Goal: Task Accomplishment & Management: Manage account settings

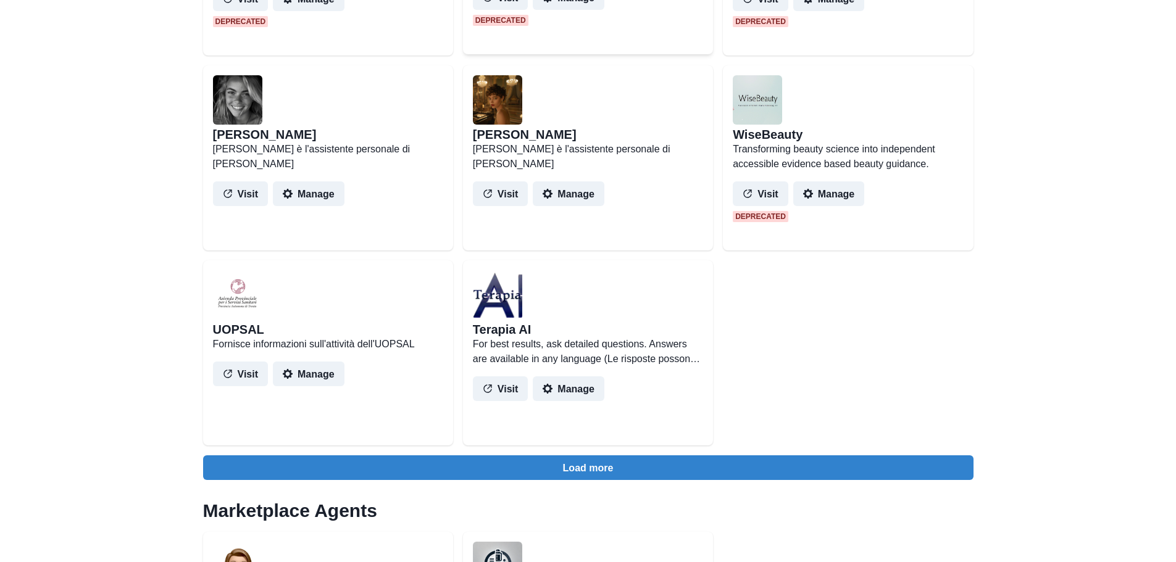
scroll to position [1173, 0]
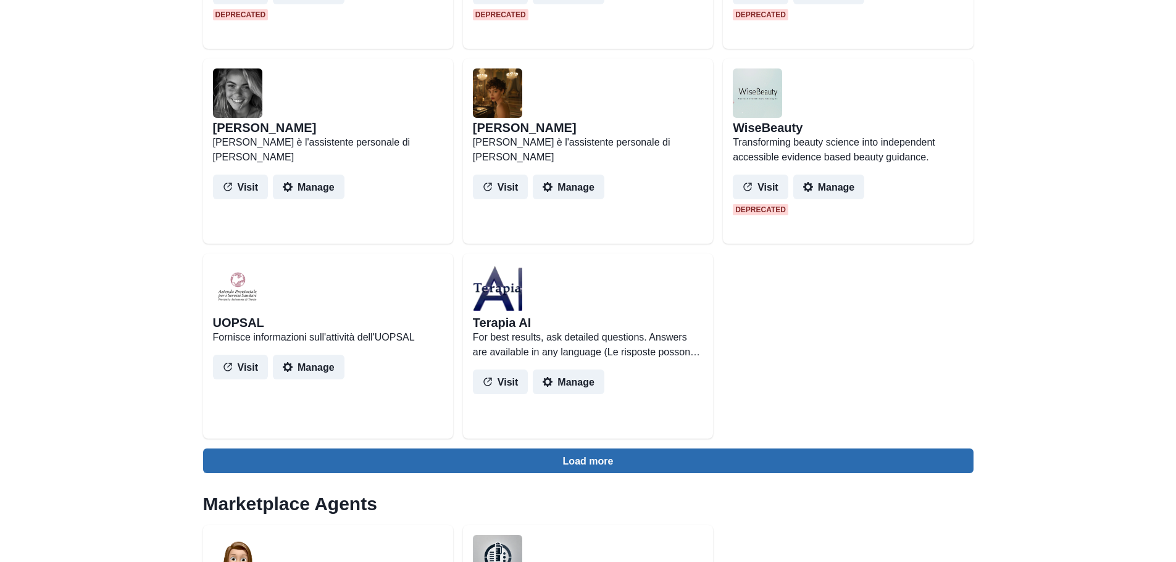
click at [574, 460] on button "Load more" at bounding box center [588, 461] width 770 height 25
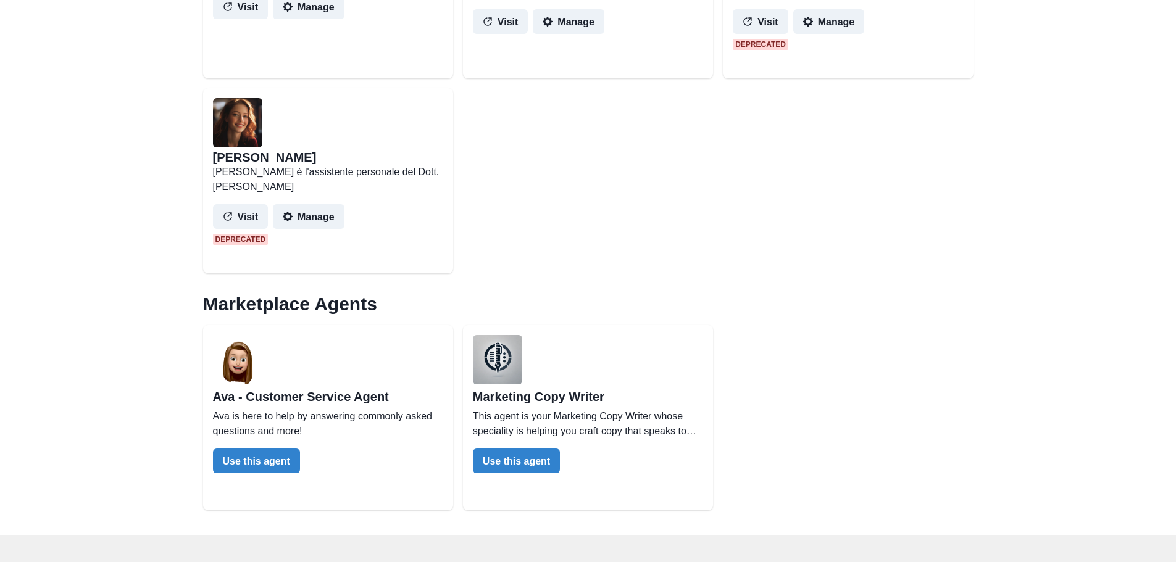
scroll to position [1419, 0]
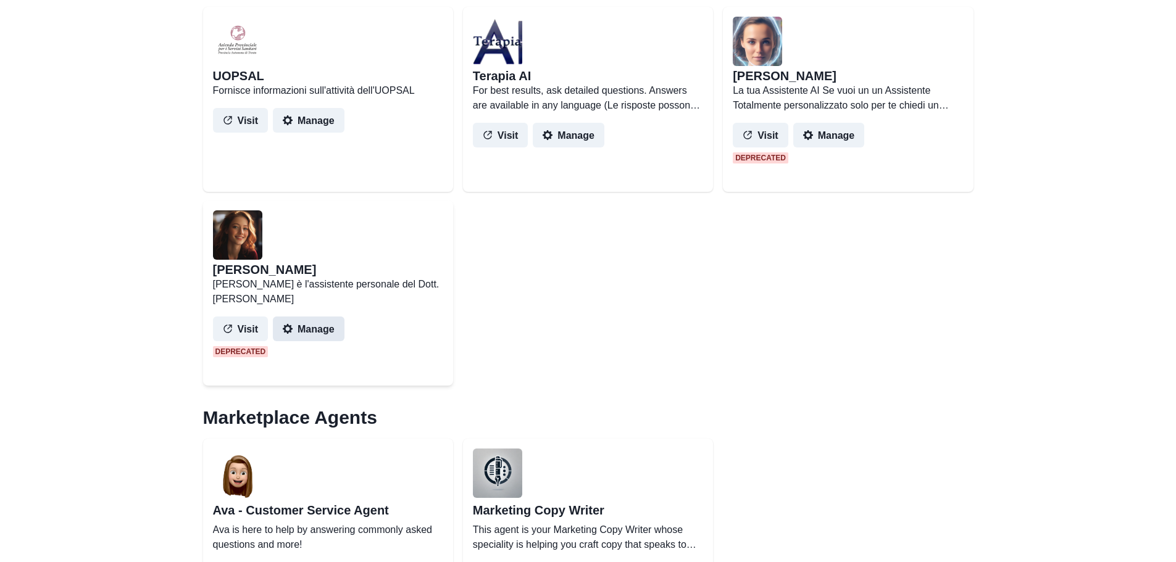
click at [304, 317] on button "Manage" at bounding box center [309, 329] width 72 height 25
select select "********"
select select "*******"
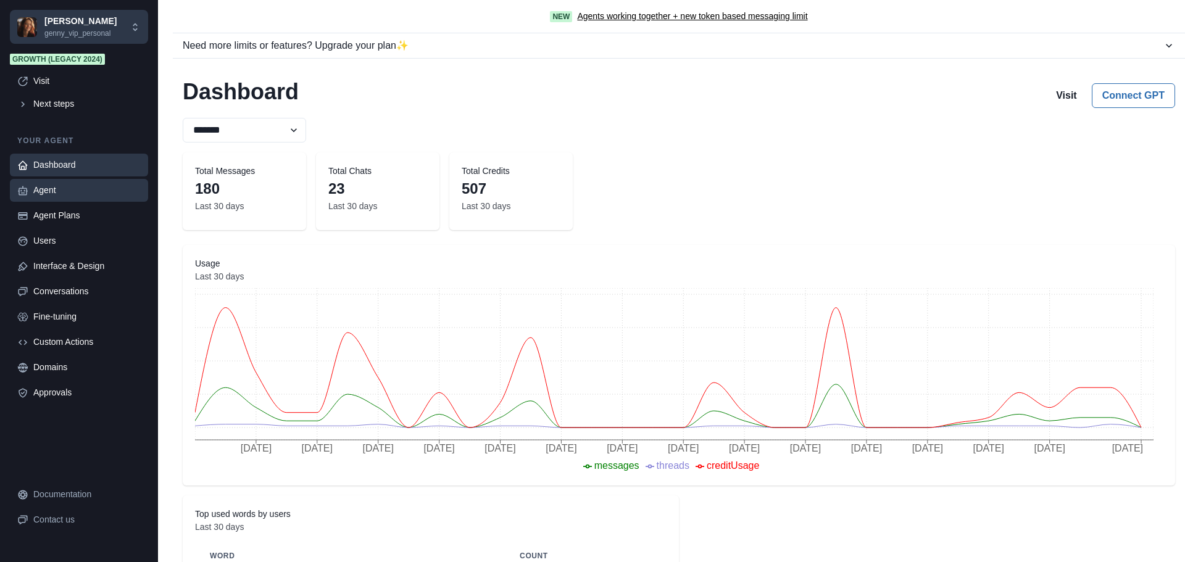
click at [68, 193] on div "Agent" at bounding box center [86, 190] width 107 height 13
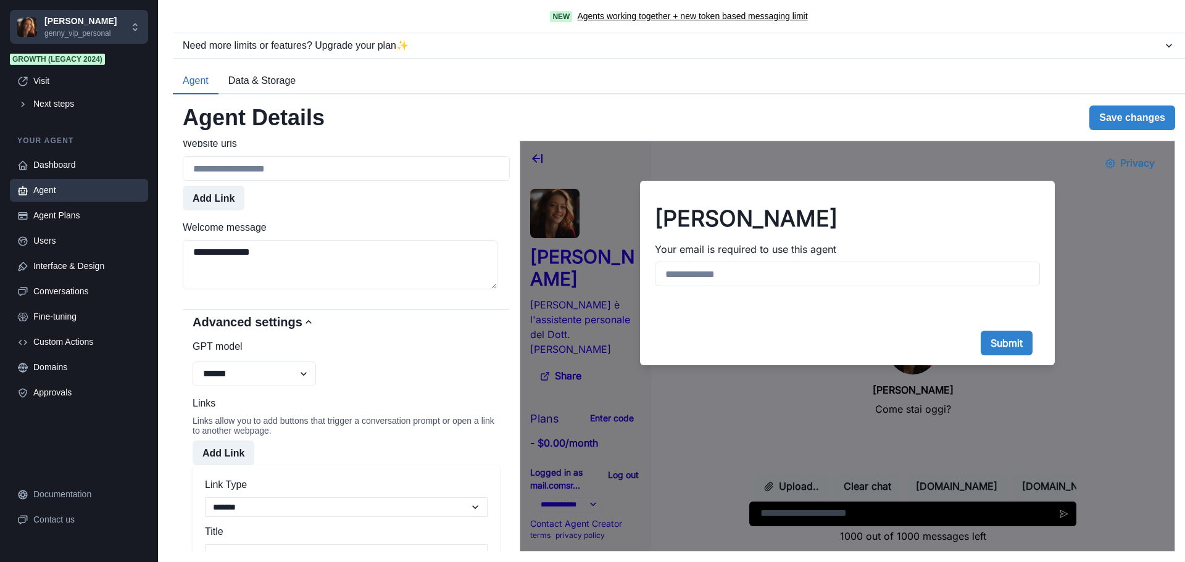
scroll to position [802, 0]
click at [306, 386] on select "**********" at bounding box center [254, 373] width 123 height 25
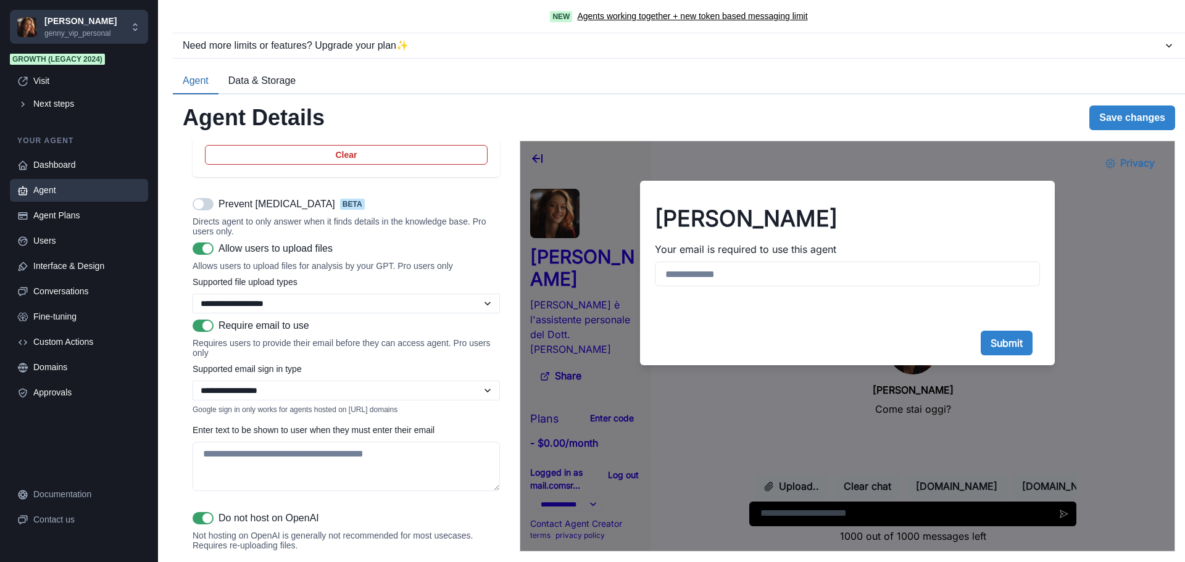
scroll to position [1543, 0]
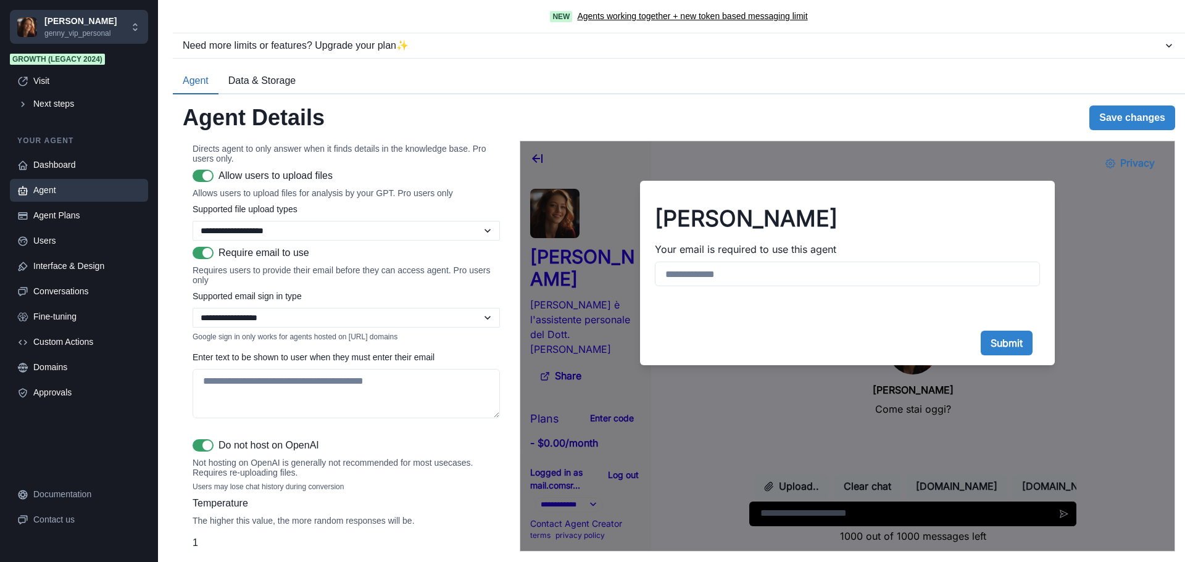
click at [203, 258] on span at bounding box center [207, 253] width 10 height 10
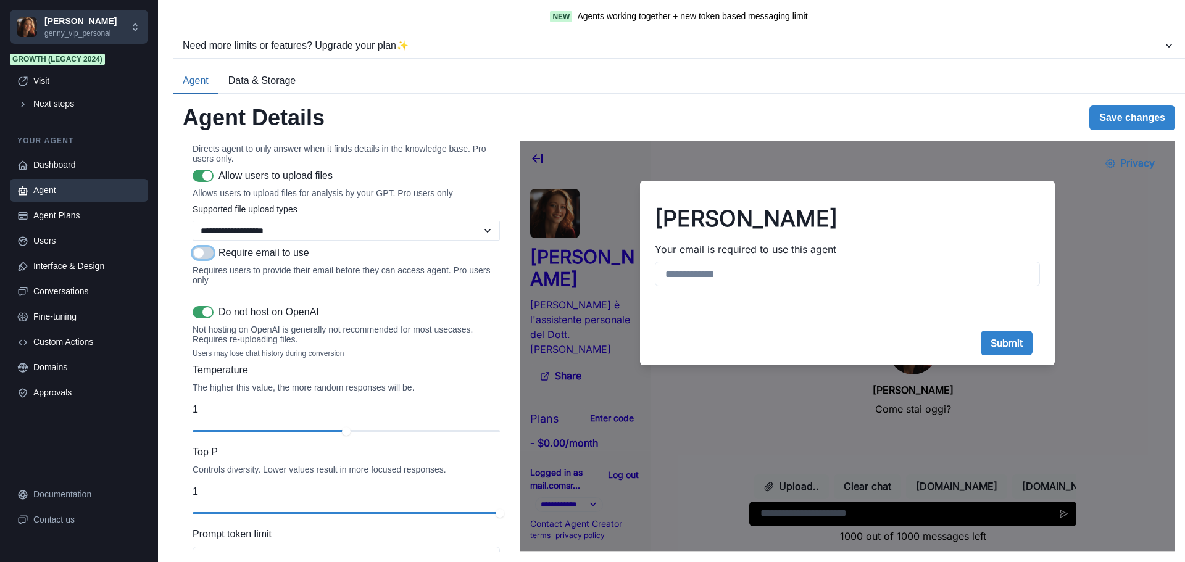
scroll to position [1604, 0]
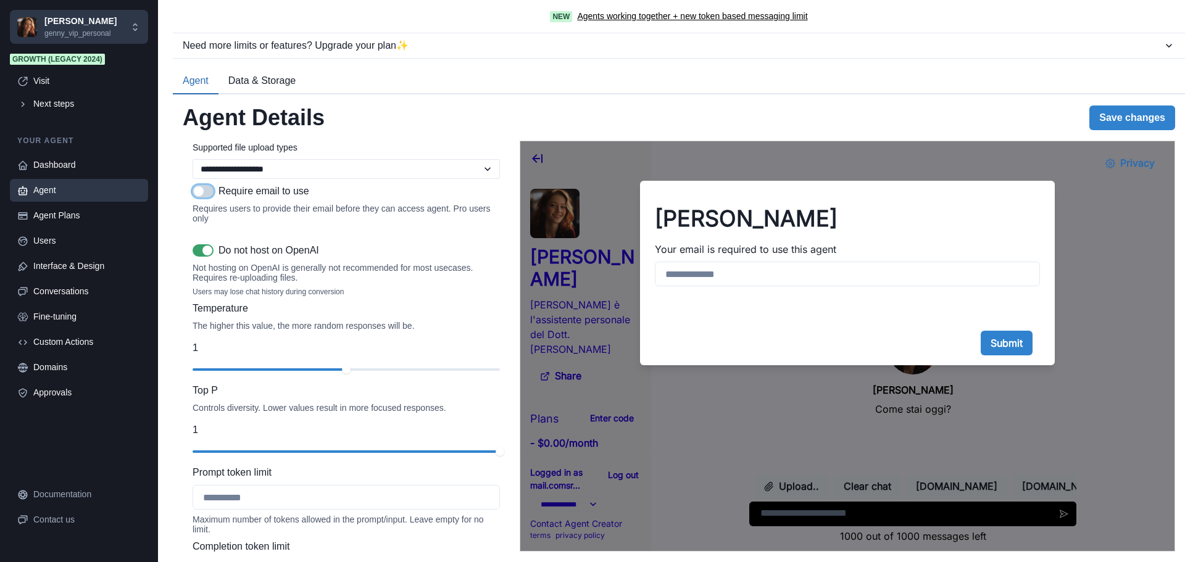
click at [204, 255] on span at bounding box center [207, 251] width 10 height 10
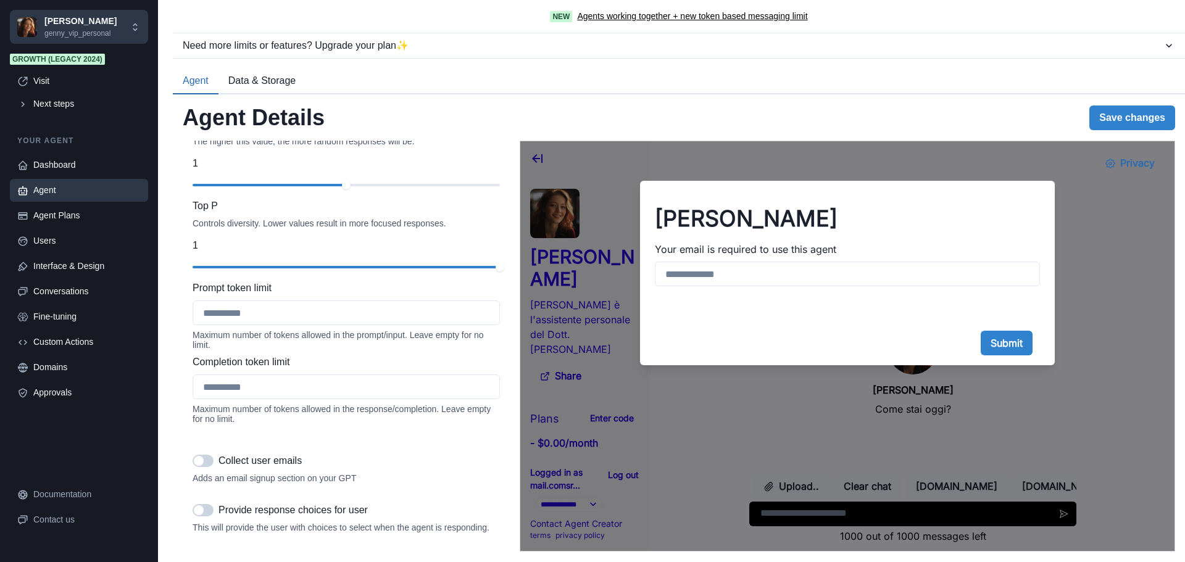
scroll to position [1854, 0]
click at [351, 272] on div "slider-ex-2" at bounding box center [356, 267] width 10 height 10
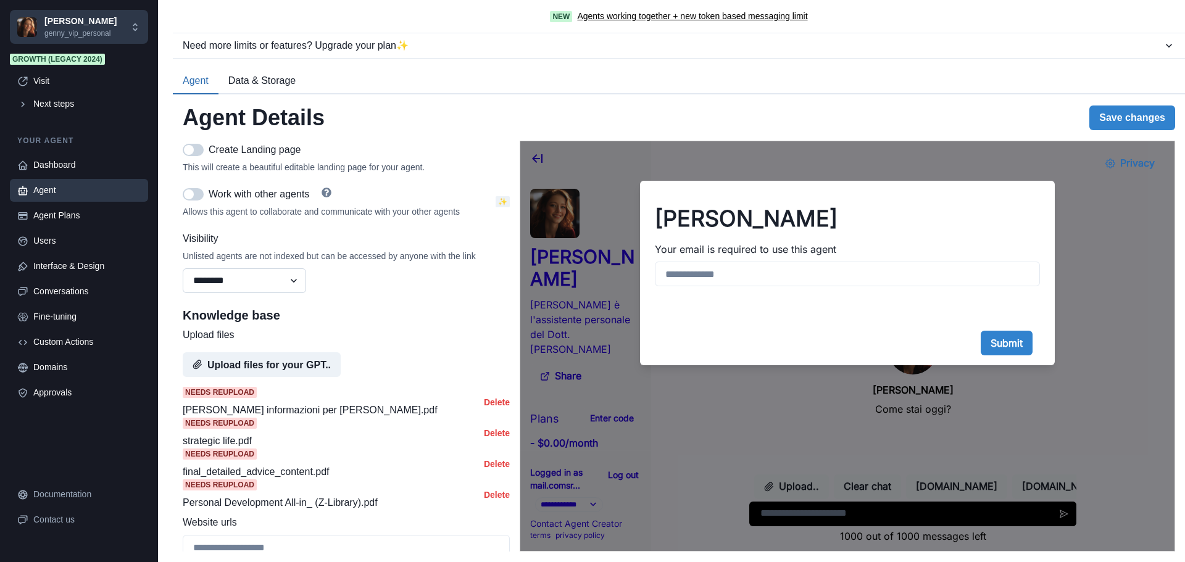
scroll to position [494, 0]
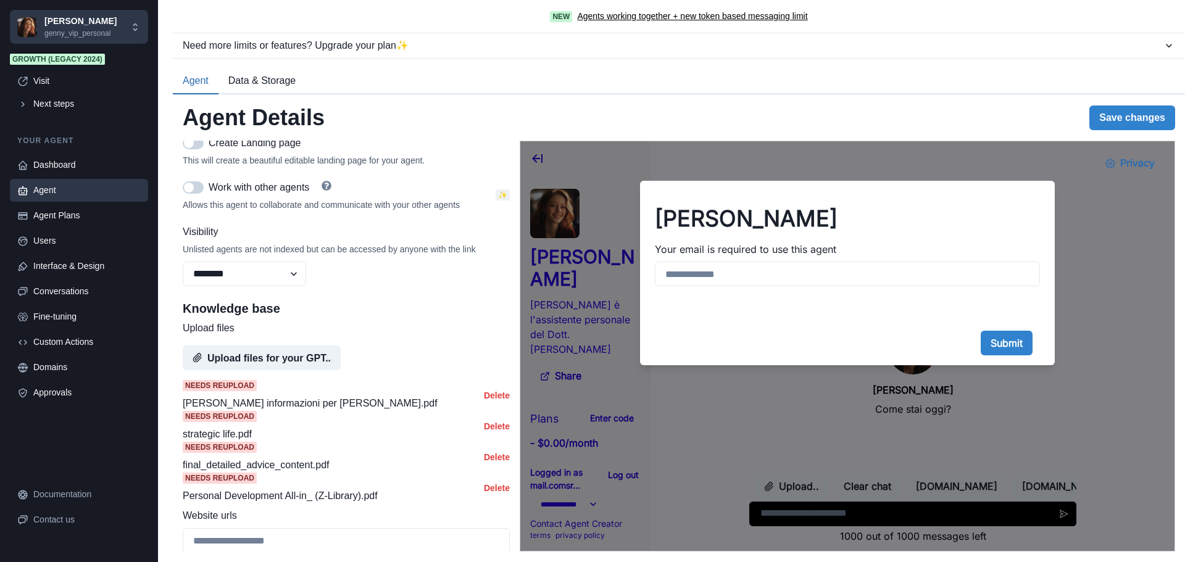
click at [190, 193] on span at bounding box center [189, 188] width 10 height 10
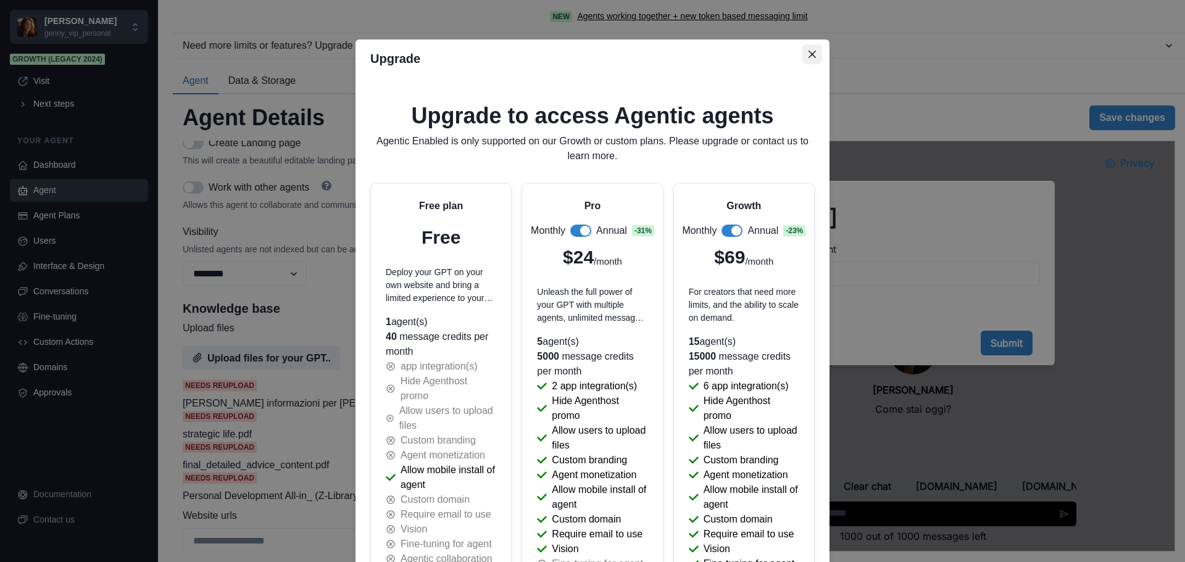
click at [807, 59] on button "Close" at bounding box center [812, 54] width 20 height 20
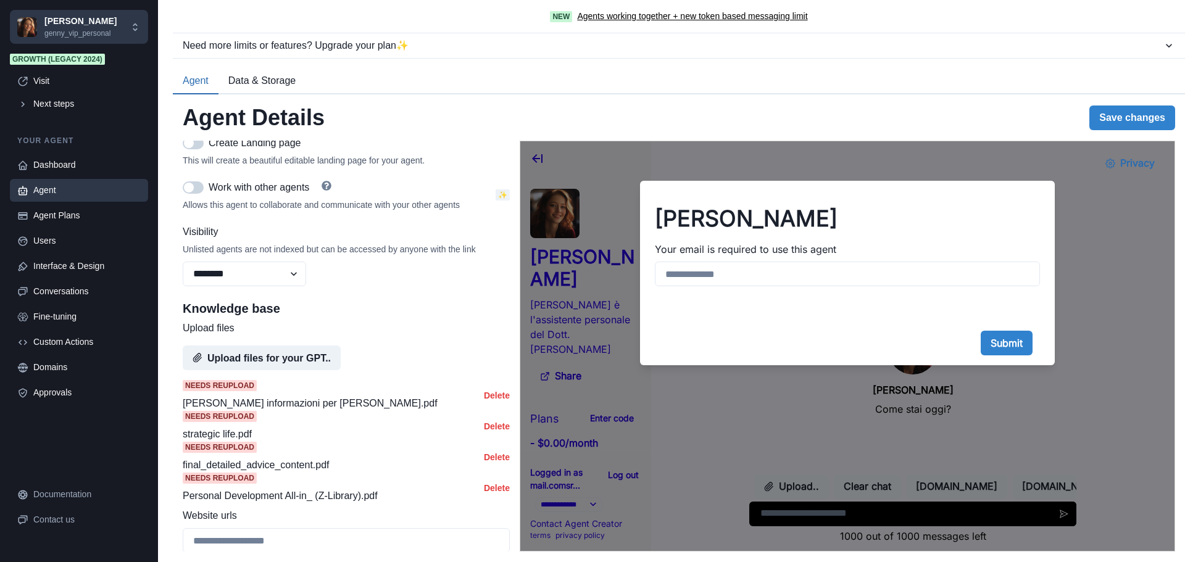
click at [191, 193] on span at bounding box center [189, 188] width 10 height 10
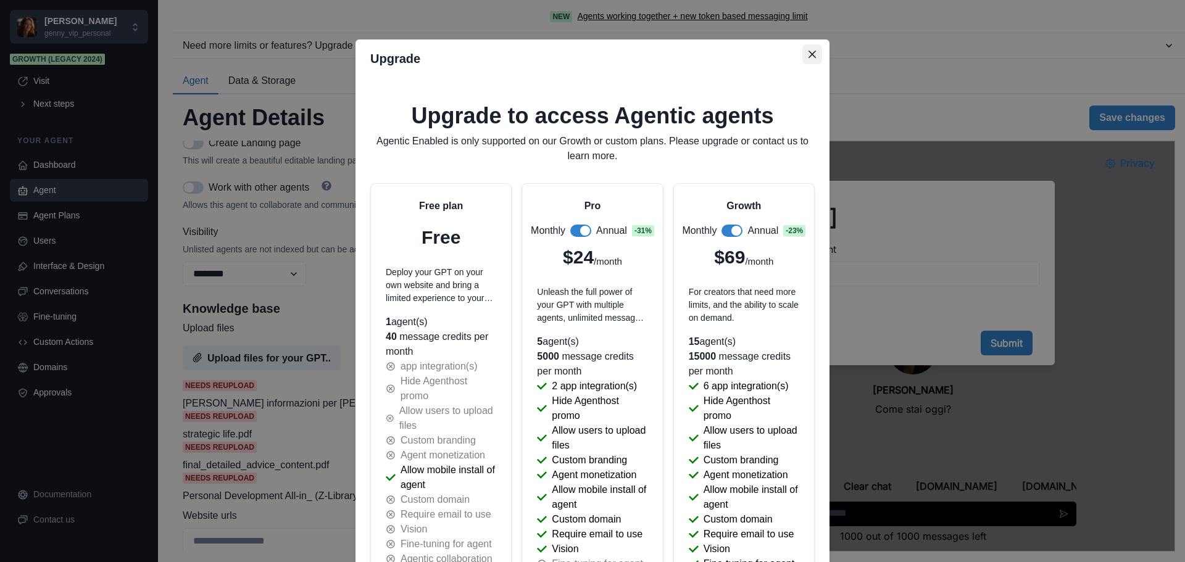
click at [808, 57] on icon "Close" at bounding box center [811, 54] width 7 height 7
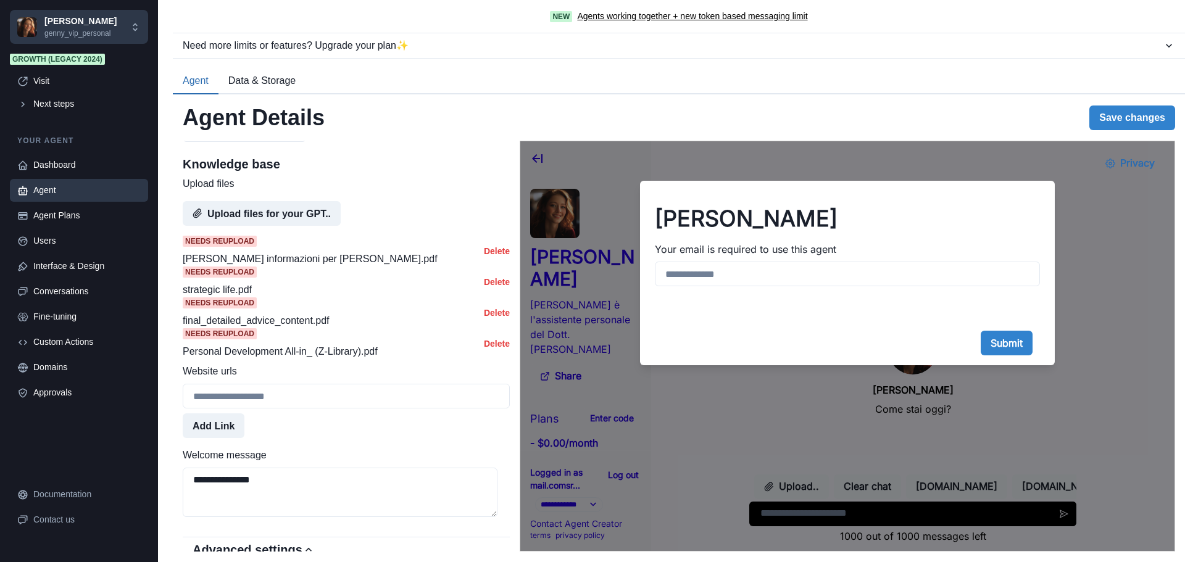
scroll to position [617, 0]
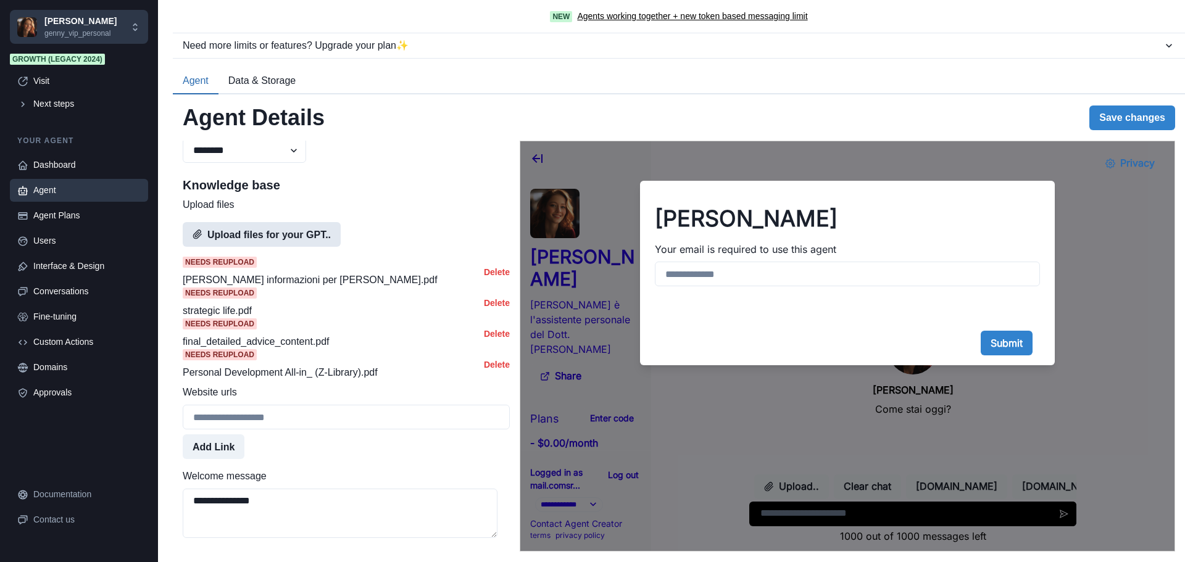
click at [286, 247] on button "Upload files for your GPT.." at bounding box center [262, 234] width 158 height 25
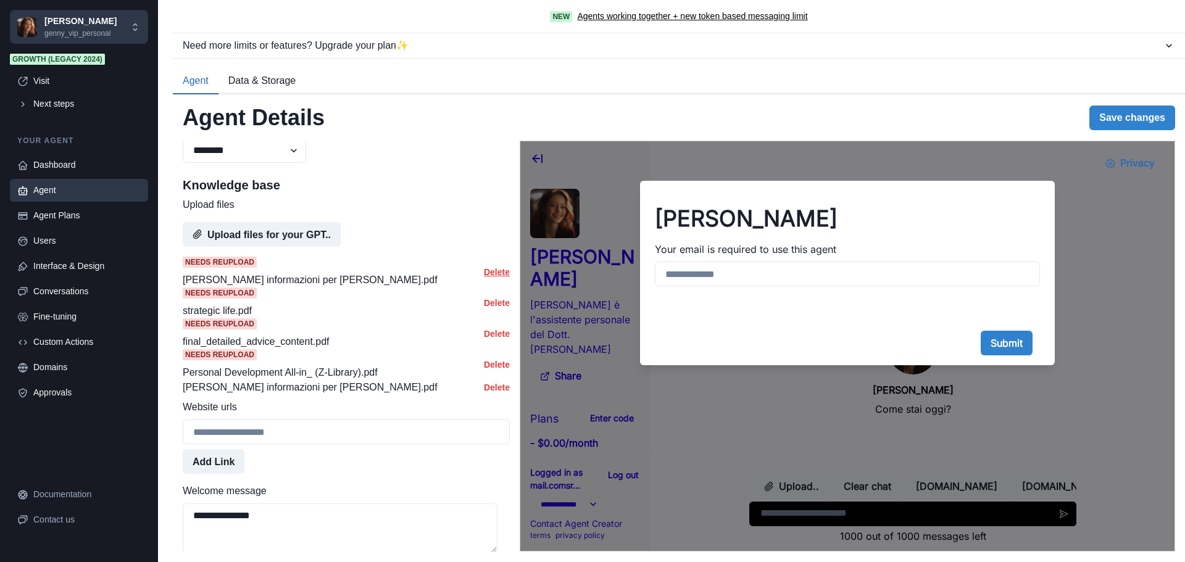
click at [487, 277] on button "Delete" at bounding box center [497, 272] width 26 height 10
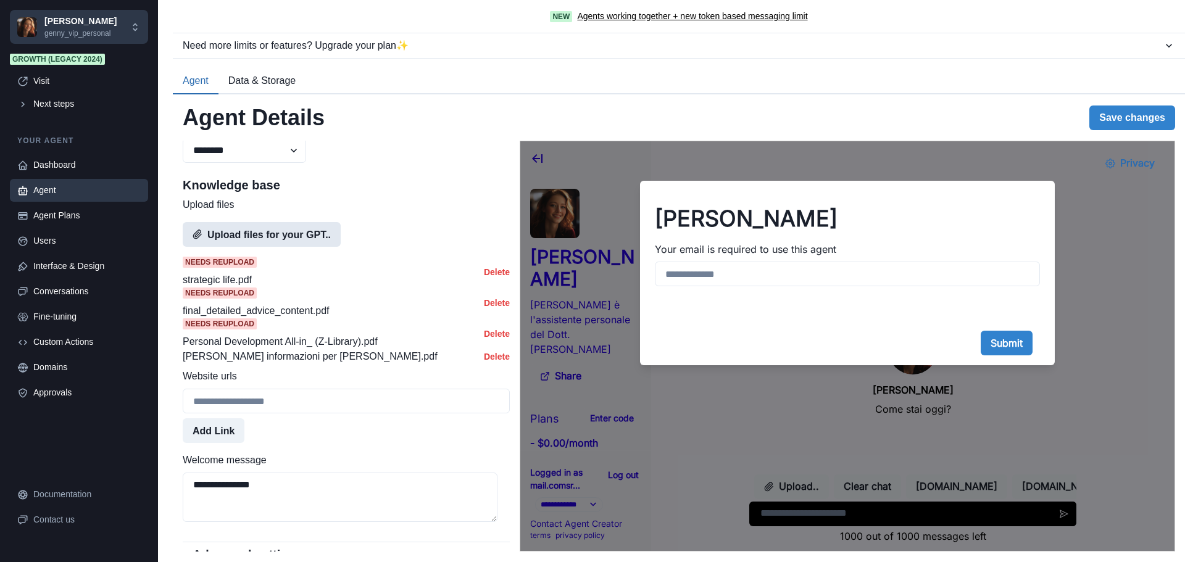
click at [243, 247] on button "Upload files for your GPT.." at bounding box center [262, 234] width 158 height 25
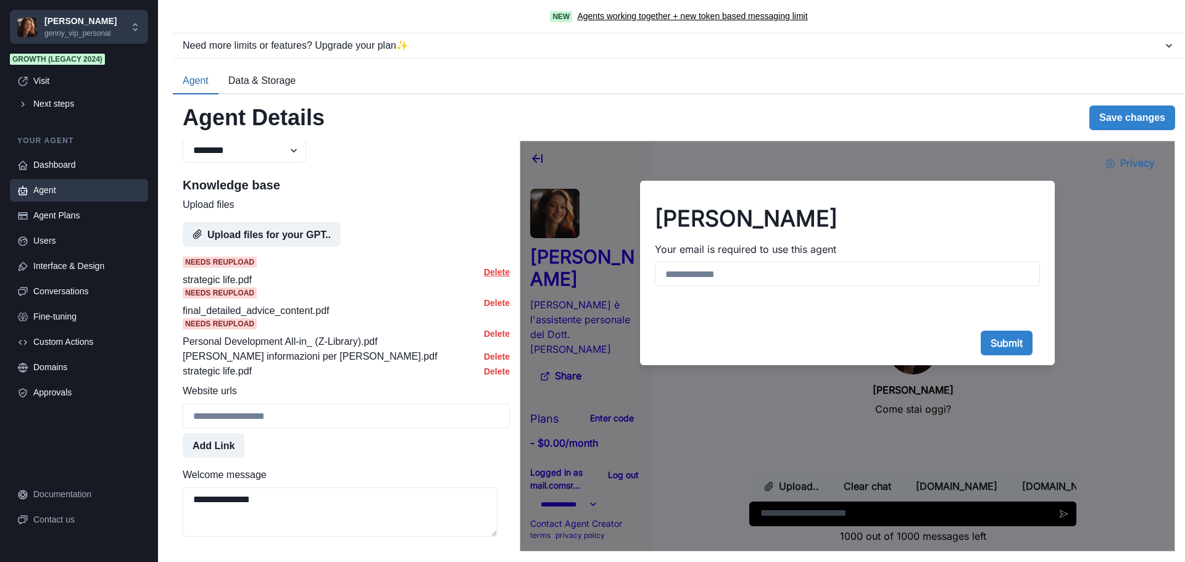
click at [484, 277] on button "Delete" at bounding box center [497, 272] width 26 height 10
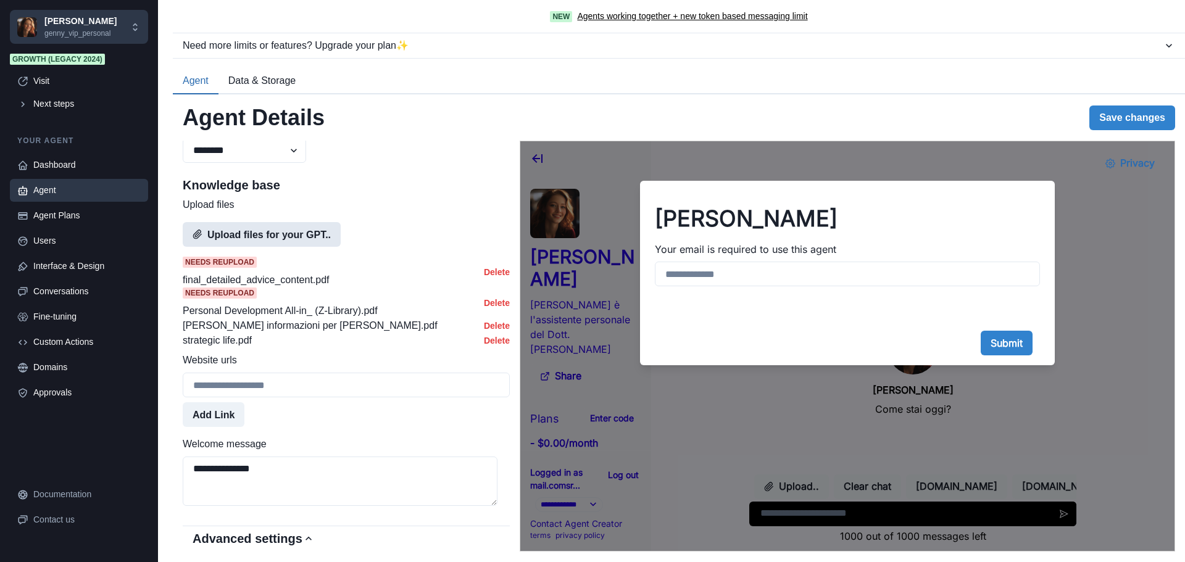
click at [300, 247] on button "Upload files for your GPT.." at bounding box center [262, 234] width 158 height 25
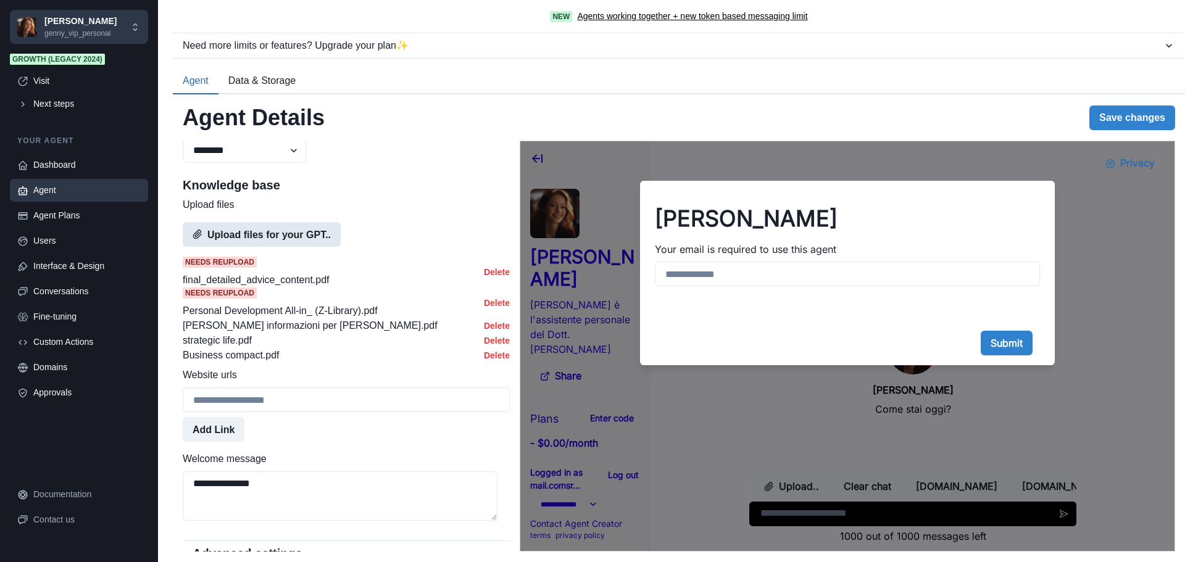
click at [270, 247] on button "Upload files for your GPT.." at bounding box center [262, 234] width 158 height 25
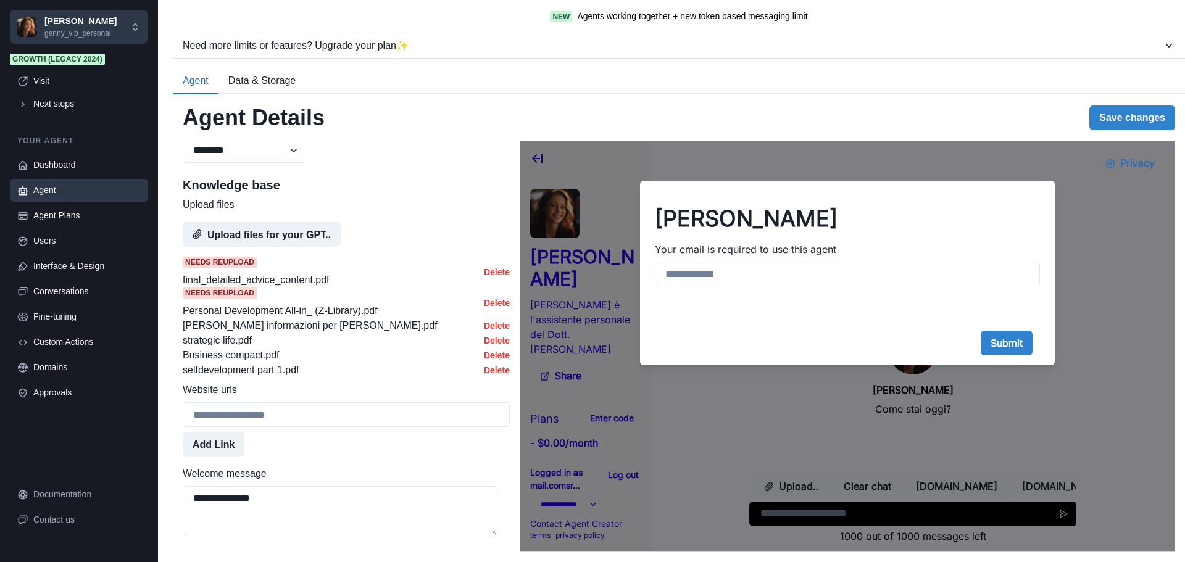
click at [486, 308] on button "Delete" at bounding box center [497, 303] width 26 height 10
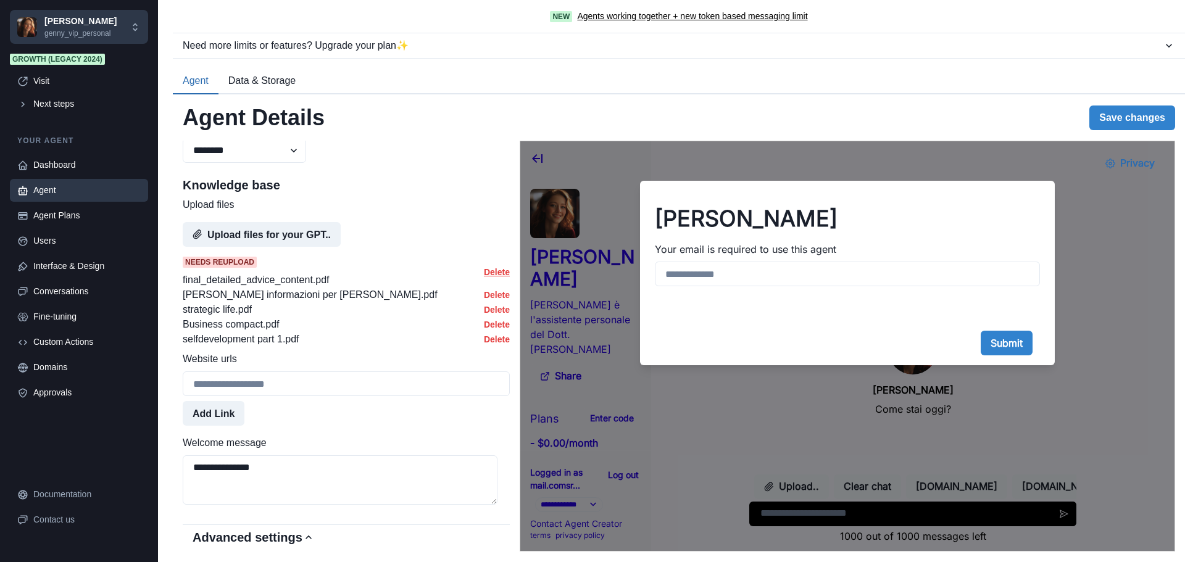
click at [484, 277] on button "Delete" at bounding box center [497, 272] width 26 height 10
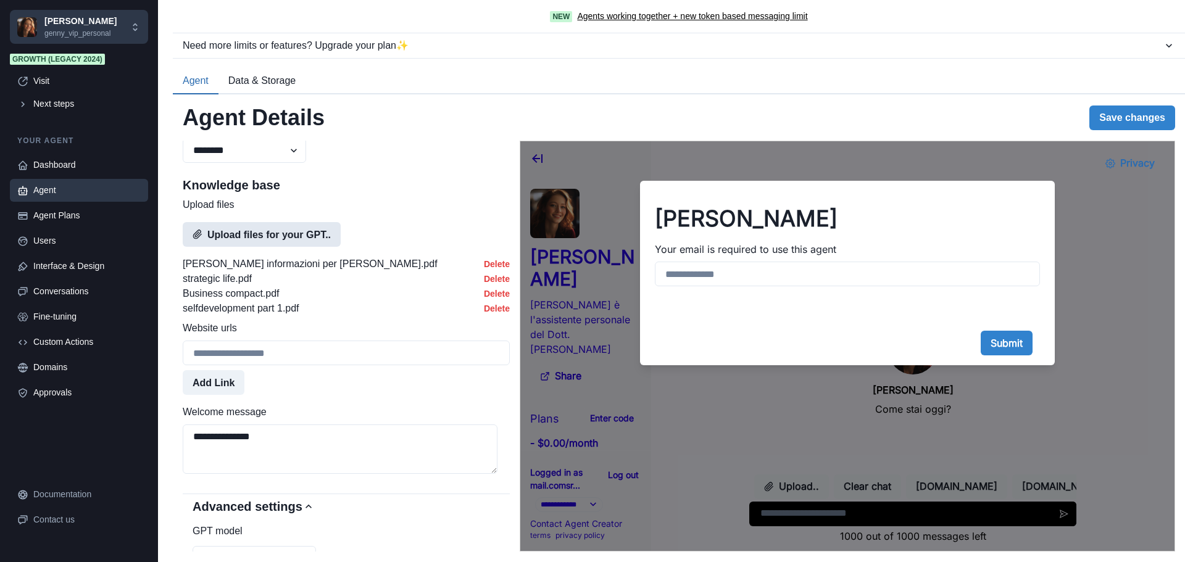
click at [262, 247] on button "Upload files for your GPT.." at bounding box center [262, 234] width 158 height 25
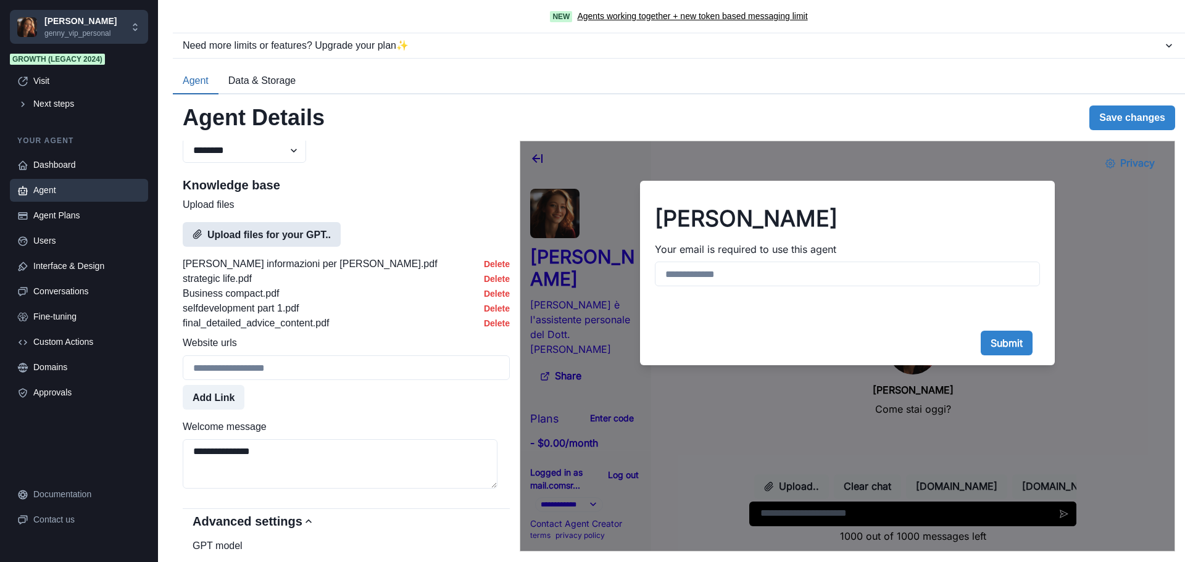
click at [260, 247] on button "Upload files for your GPT.." at bounding box center [262, 234] width 158 height 25
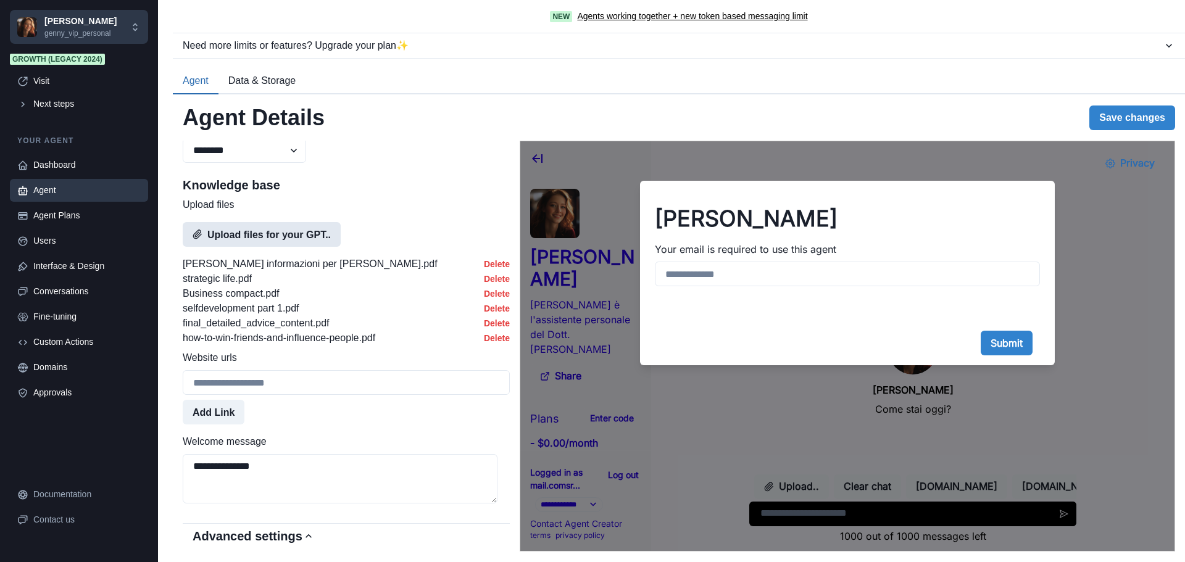
click at [260, 247] on button "Upload files for your GPT.." at bounding box center [262, 234] width 158 height 25
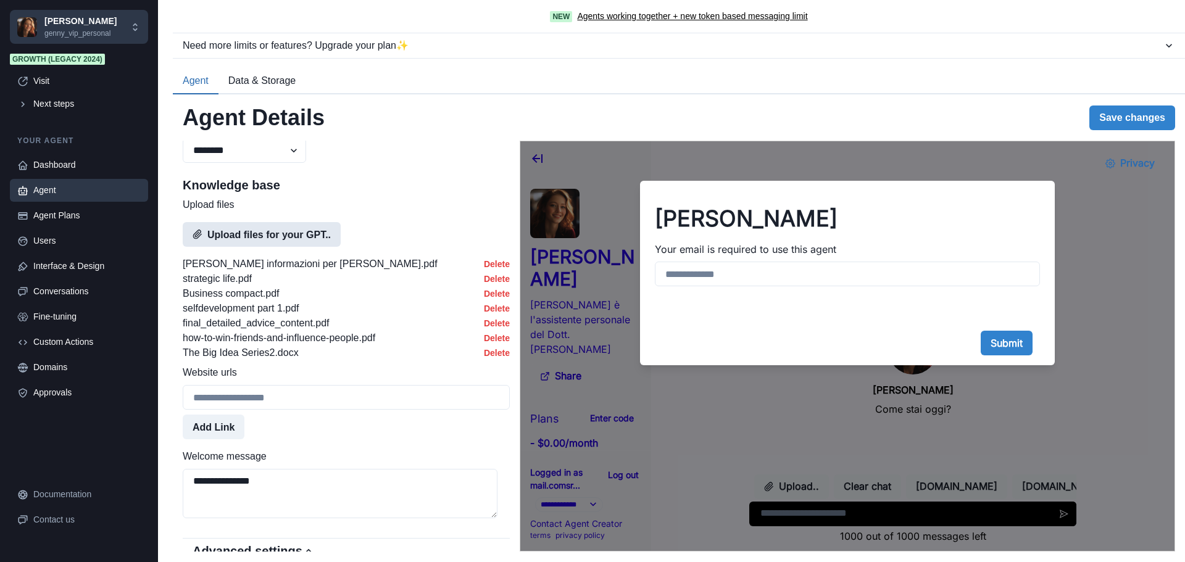
click at [264, 247] on button "Upload files for your GPT.." at bounding box center [262, 234] width 158 height 25
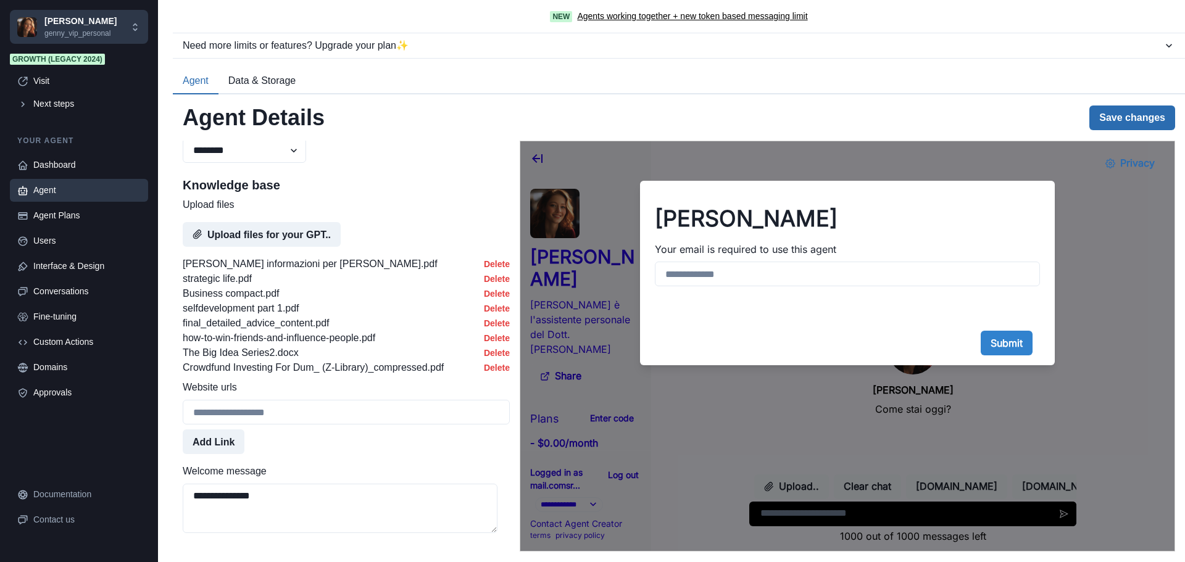
click at [1120, 120] on button "Save changes" at bounding box center [1132, 118] width 86 height 25
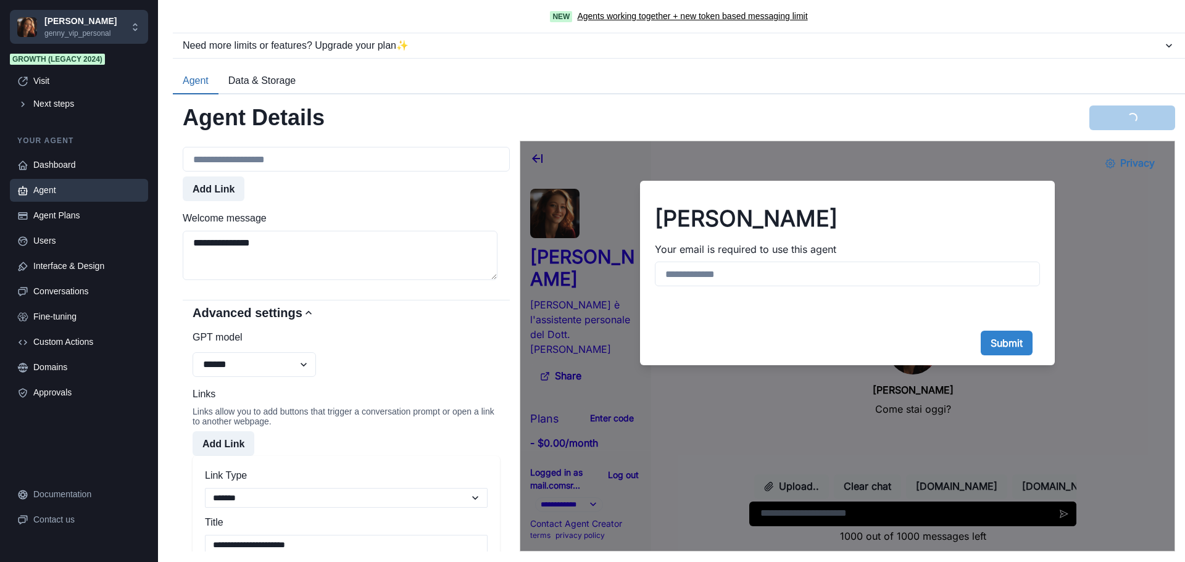
scroll to position [987, 0]
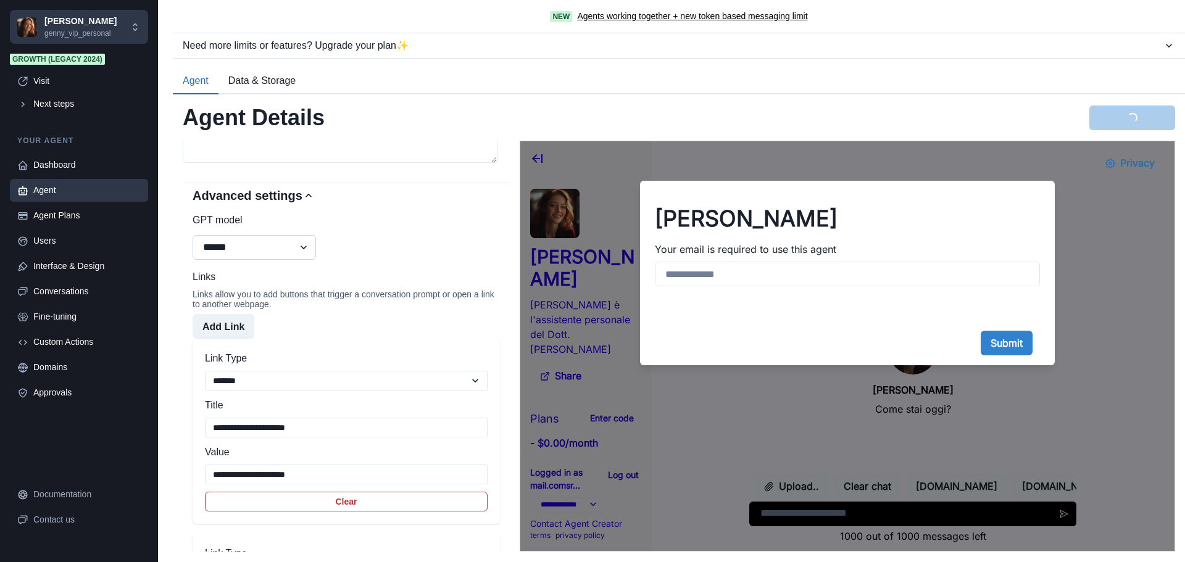
click at [302, 260] on select "**********" at bounding box center [254, 247] width 123 height 25
click at [367, 253] on div "**********" at bounding box center [346, 236] width 307 height 47
type textarea "**********"
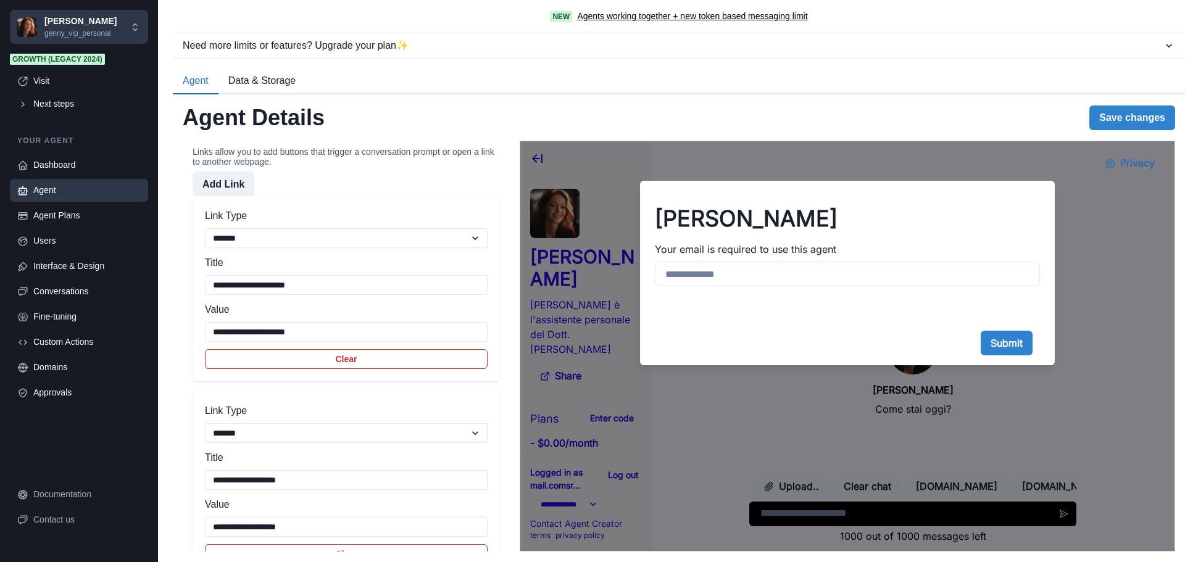
scroll to position [1173, 0]
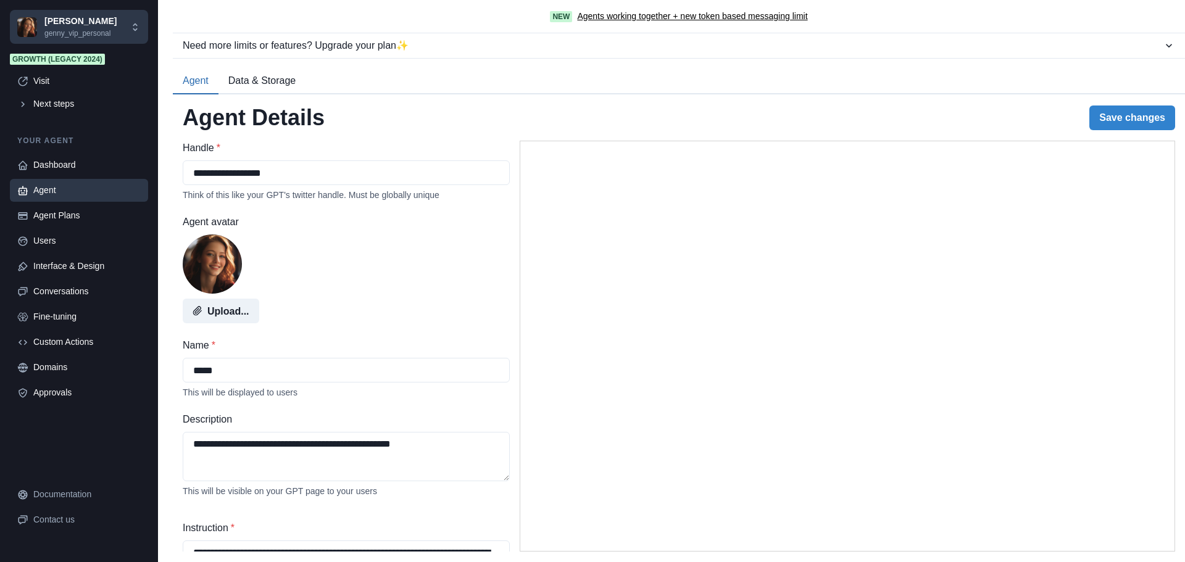
select select "********"
select select "*******"
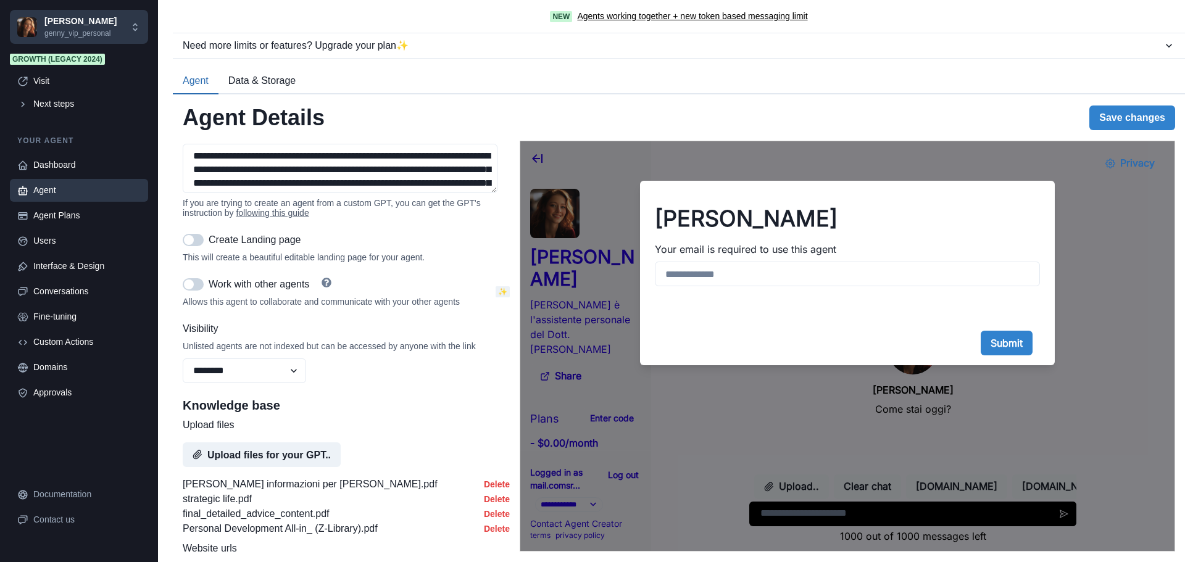
scroll to position [555, 0]
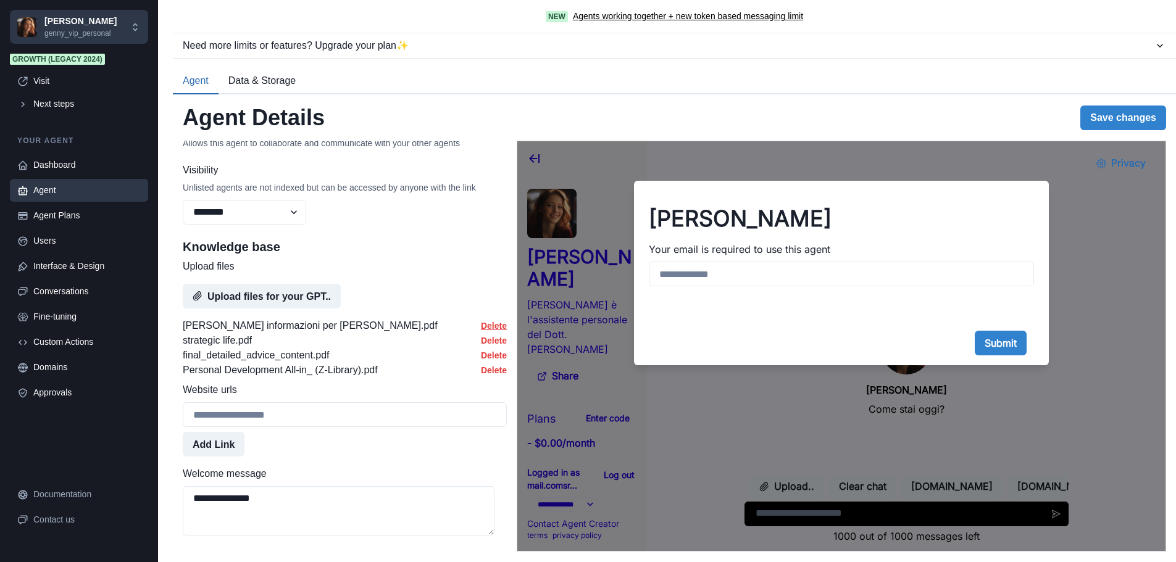
click at [481, 331] on button "Delete" at bounding box center [494, 326] width 26 height 10
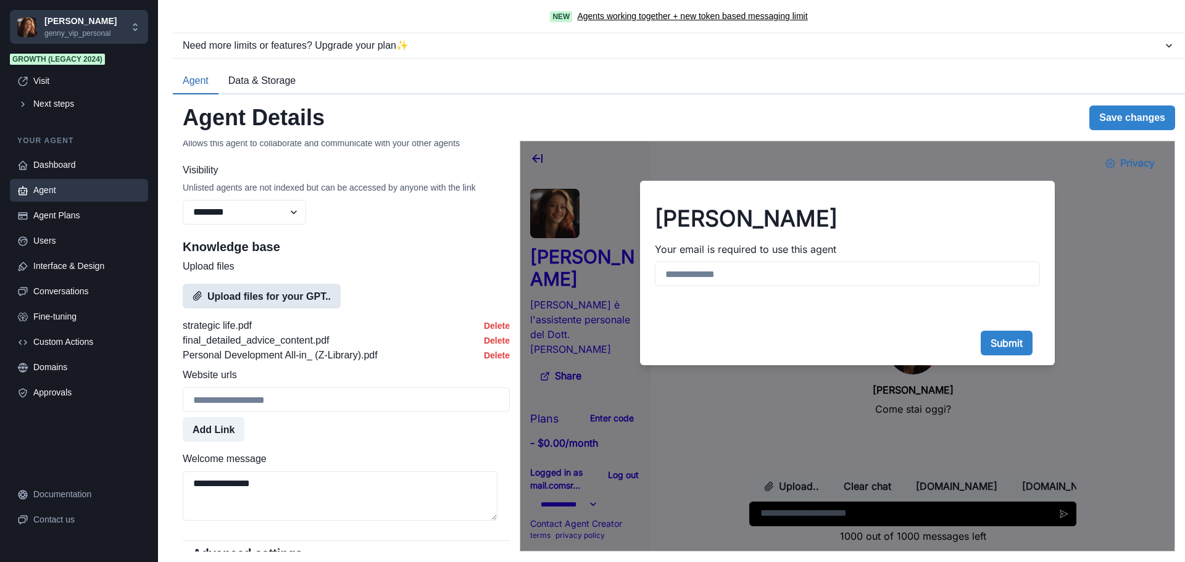
click at [289, 309] on button "Upload files for your GPT.." at bounding box center [262, 296] width 158 height 25
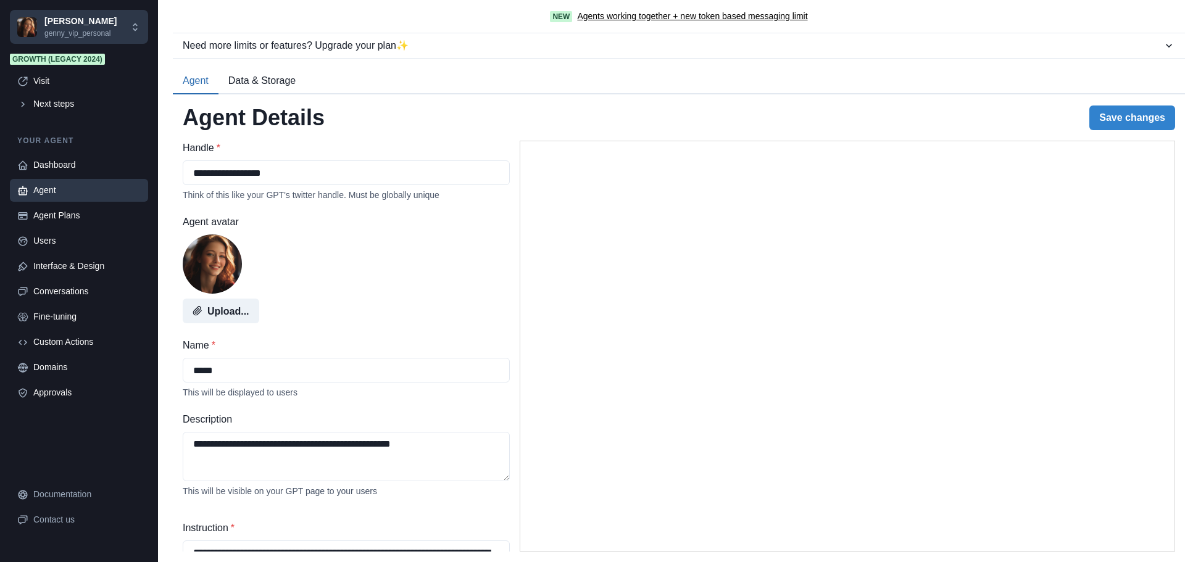
select select "********"
select select "*******"
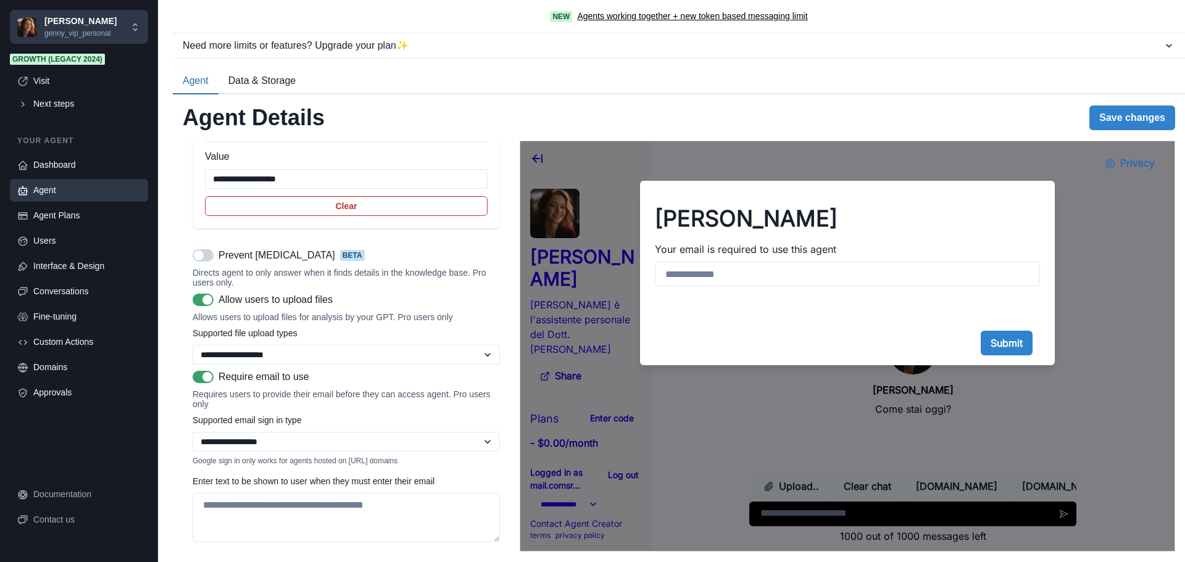
scroll to position [1419, 0]
click at [205, 381] on span at bounding box center [207, 376] width 10 height 10
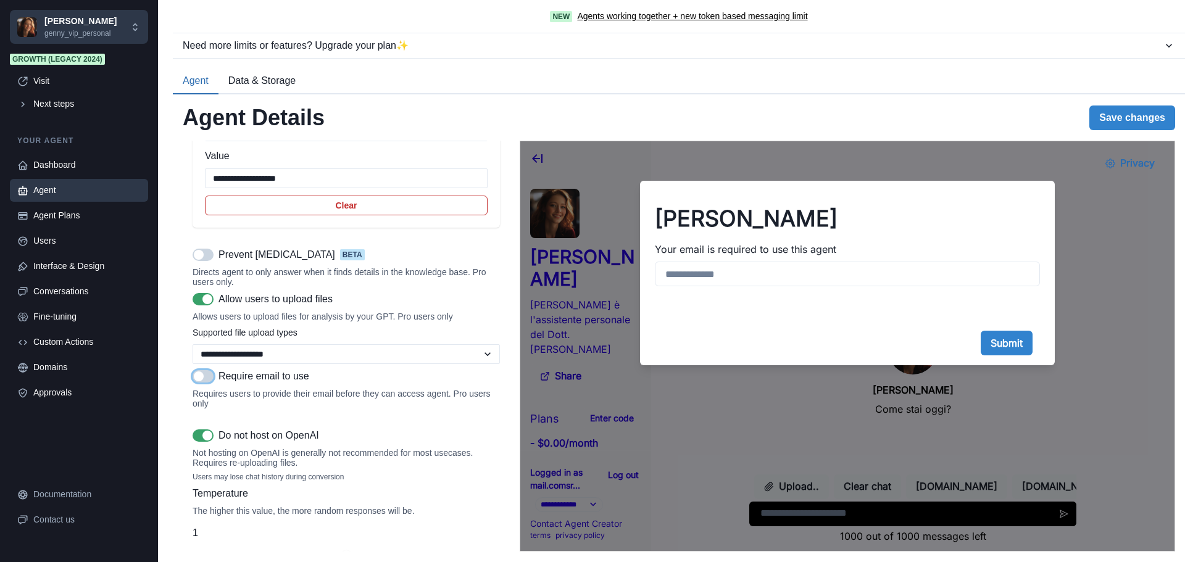
scroll to position [1543, 0]
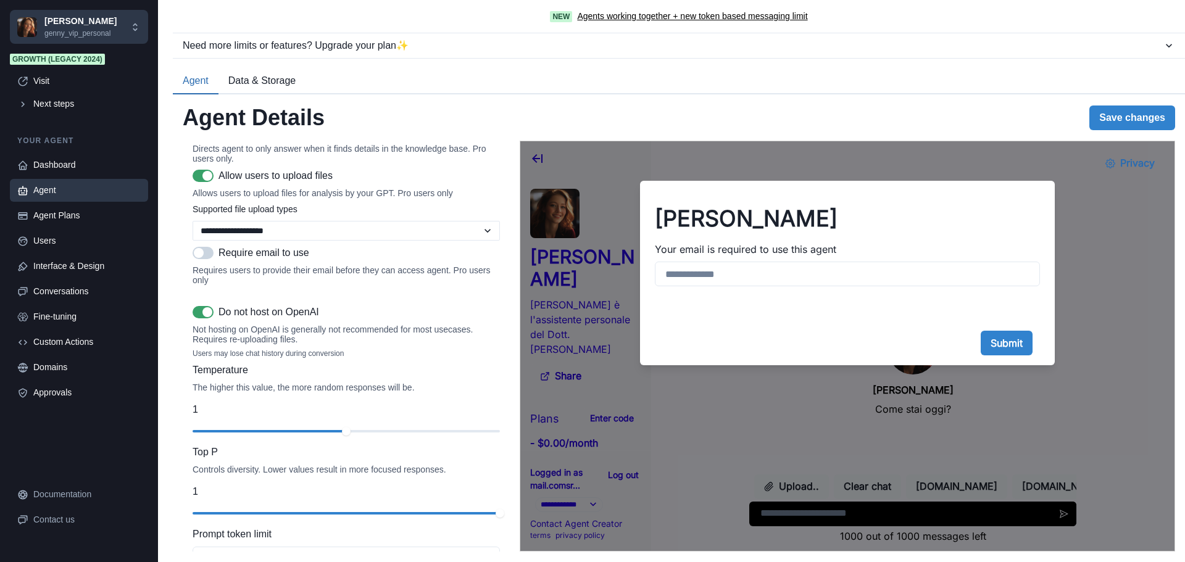
click at [208, 317] on span at bounding box center [207, 312] width 10 height 10
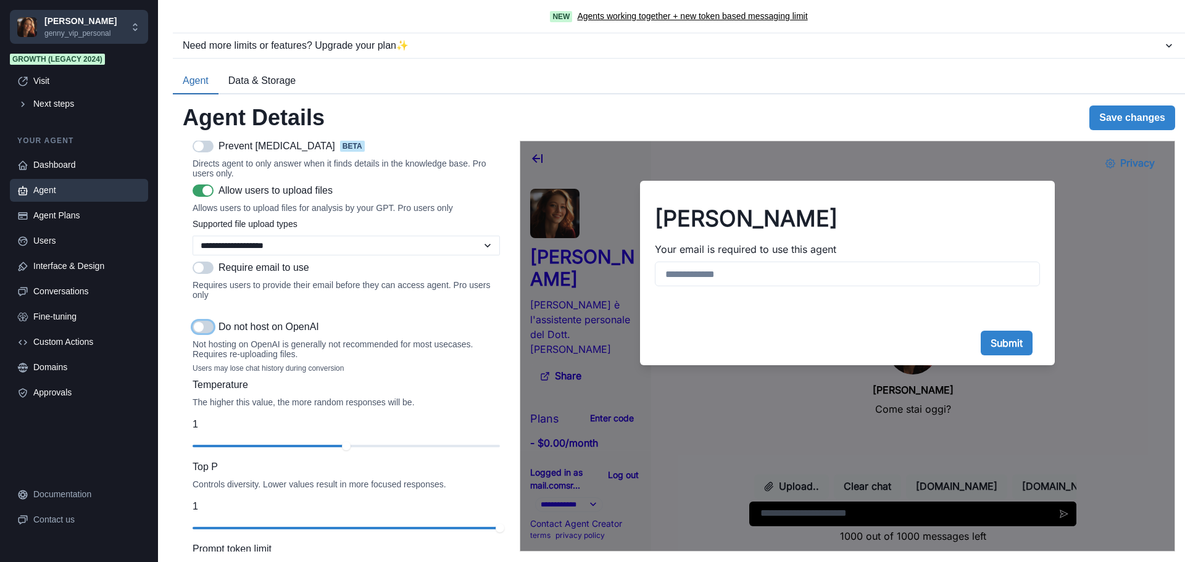
scroll to position [1730, 0]
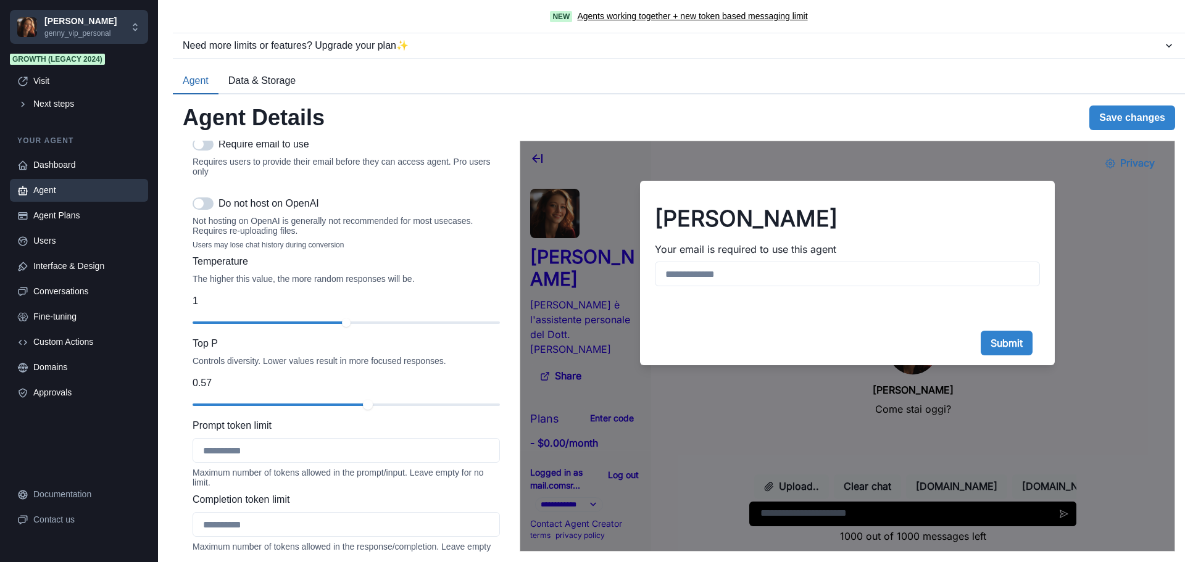
click at [362, 409] on div at bounding box center [346, 405] width 307 height 9
click at [1130, 118] on button "Save changes" at bounding box center [1132, 118] width 86 height 25
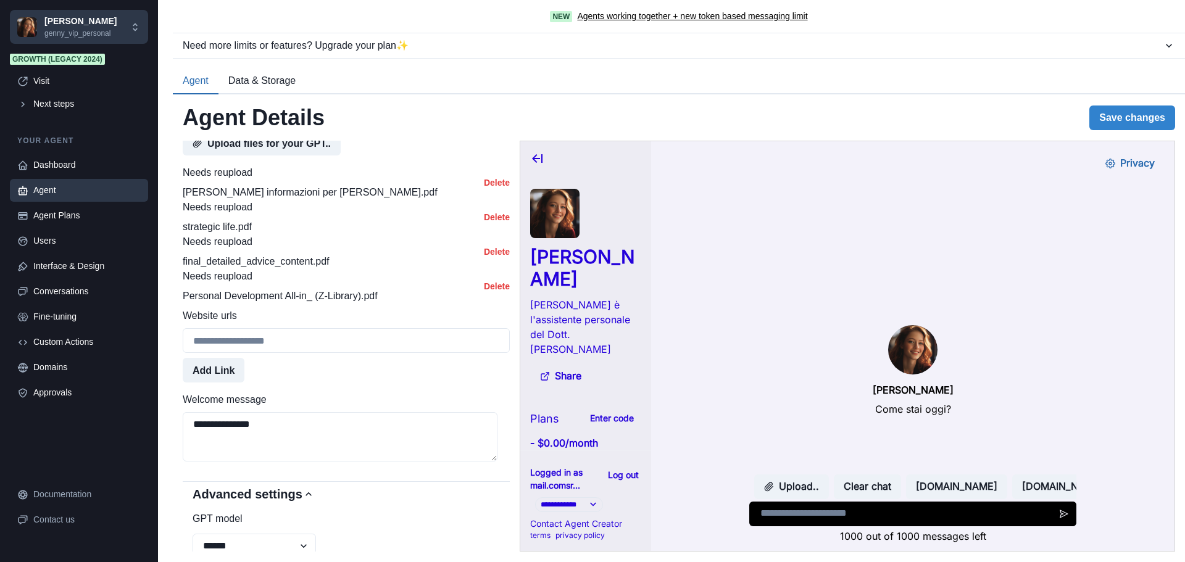
scroll to position [647, 0]
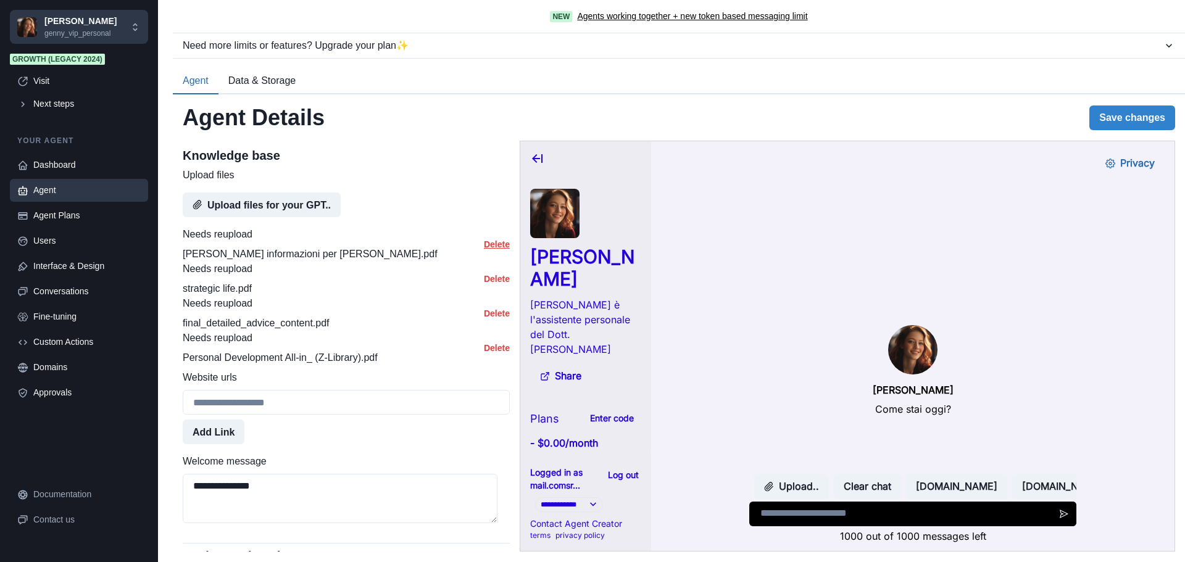
click at [484, 249] on button "Delete" at bounding box center [497, 244] width 26 height 10
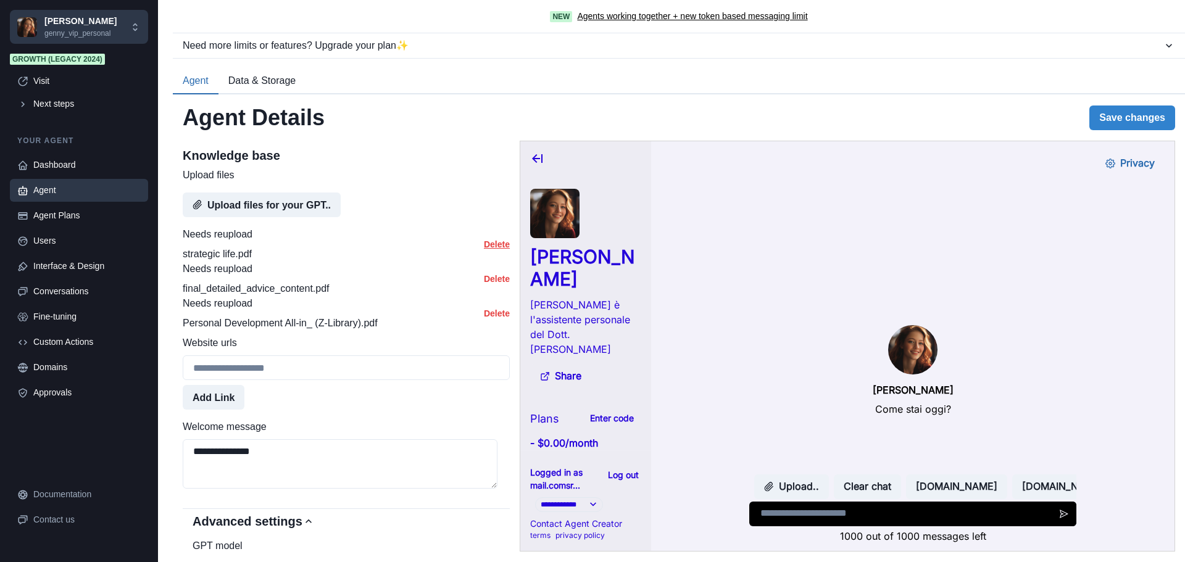
click at [484, 249] on button "Delete" at bounding box center [497, 244] width 26 height 10
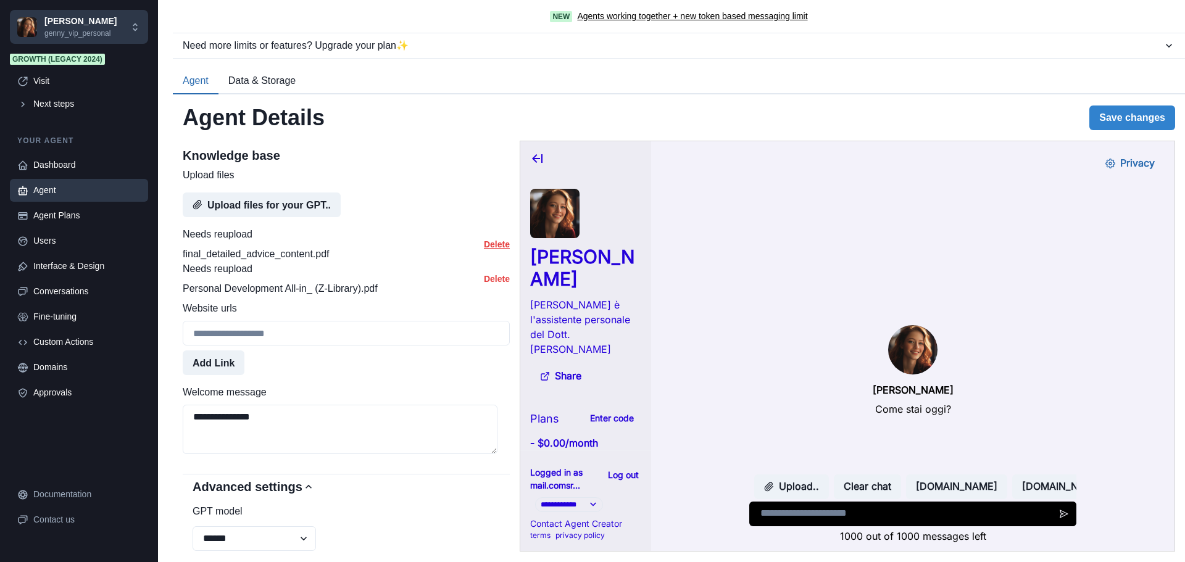
click at [484, 249] on button "Delete" at bounding box center [497, 244] width 26 height 10
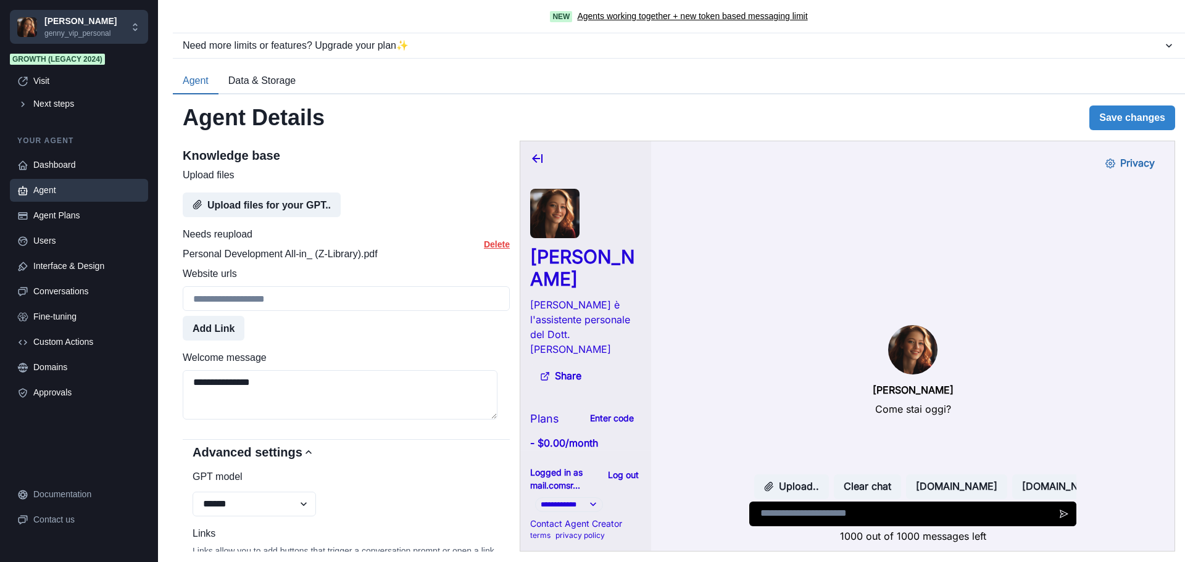
click at [484, 249] on button "Delete" at bounding box center [497, 244] width 26 height 10
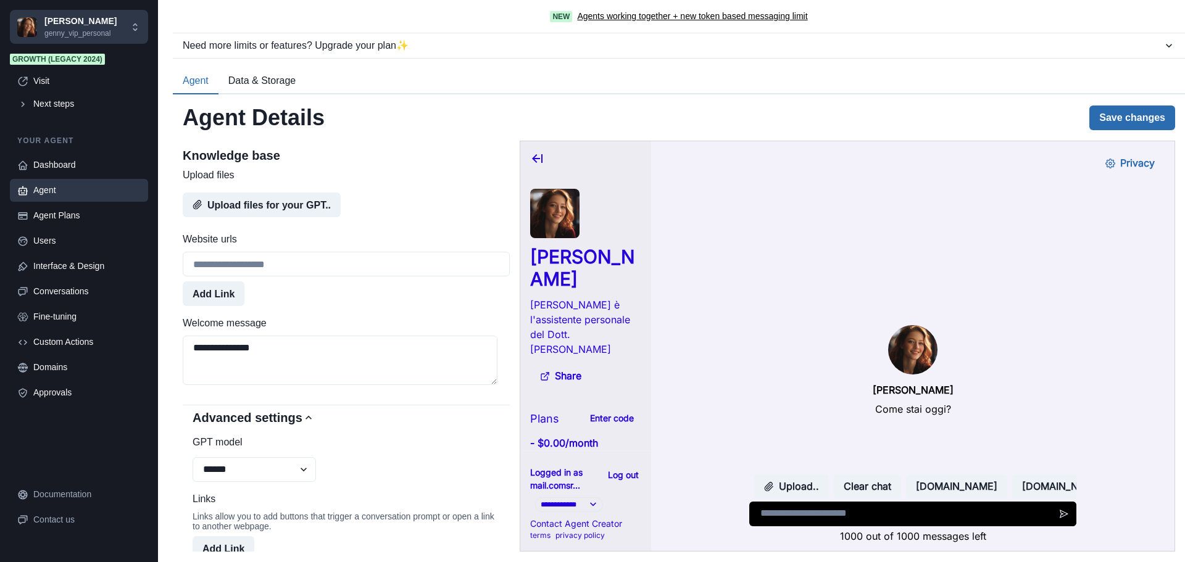
click at [1103, 122] on button "Save changes" at bounding box center [1132, 118] width 86 height 25
click at [280, 217] on button "Upload files for your GPT.." at bounding box center [262, 205] width 158 height 25
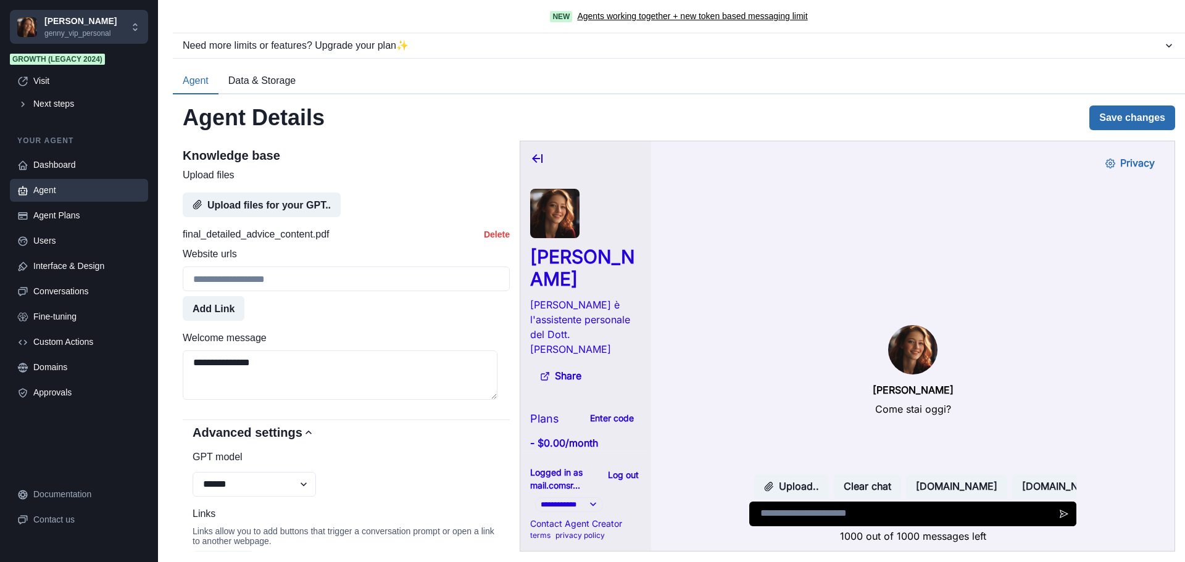
click at [1115, 114] on button "Save changes" at bounding box center [1132, 118] width 86 height 25
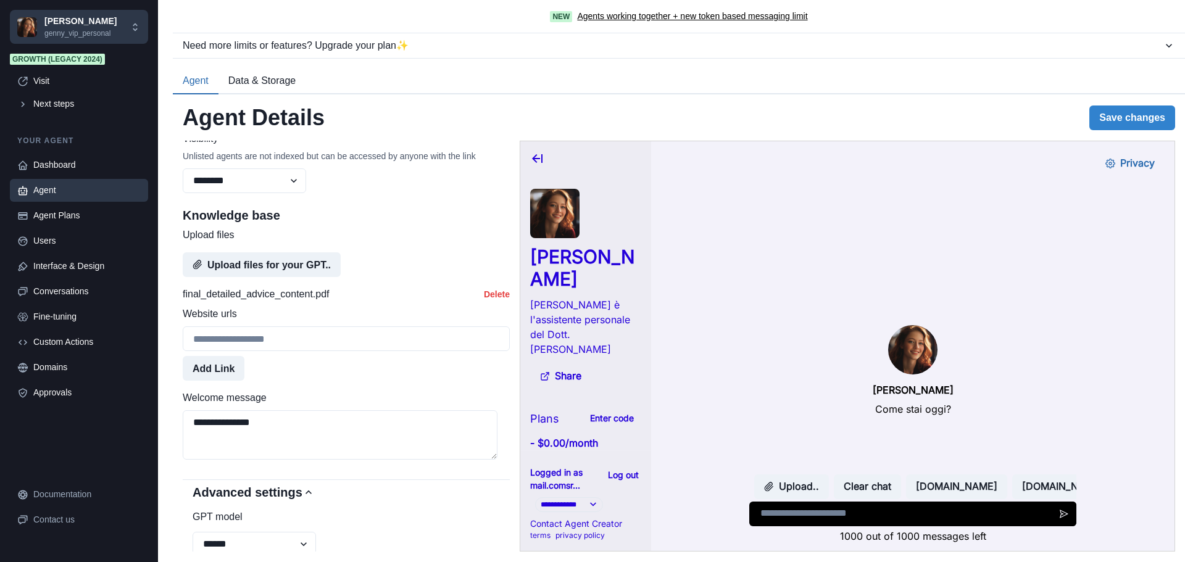
scroll to position [585, 0]
click at [255, 279] on button "Upload files for your GPT.." at bounding box center [262, 266] width 158 height 25
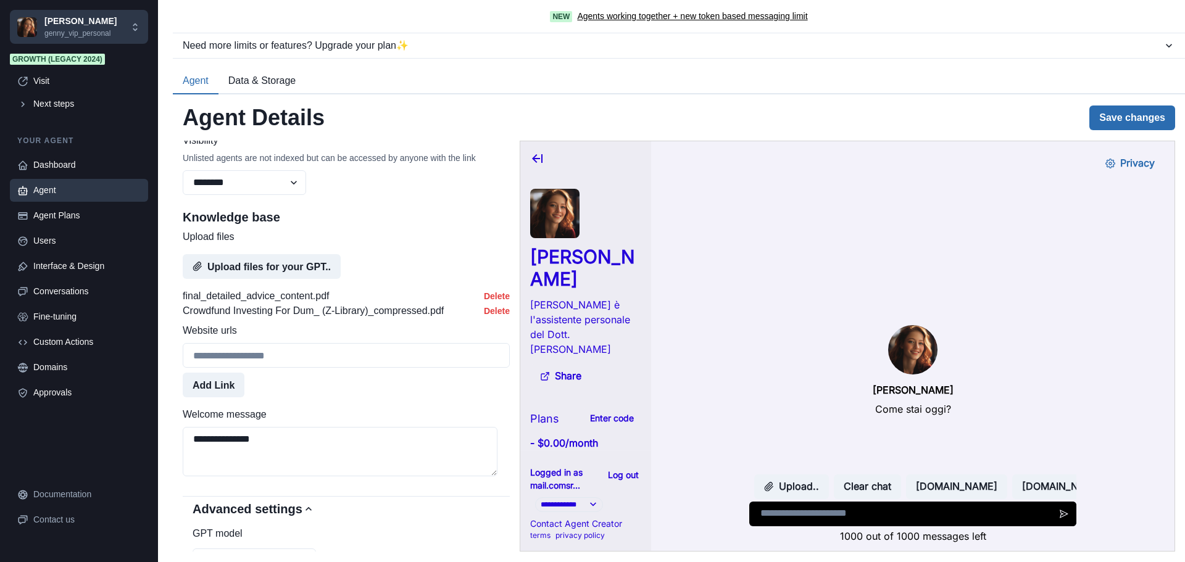
click at [1119, 123] on button "Save changes" at bounding box center [1132, 118] width 86 height 25
click at [267, 279] on button "Upload files for your GPT.." at bounding box center [262, 266] width 158 height 25
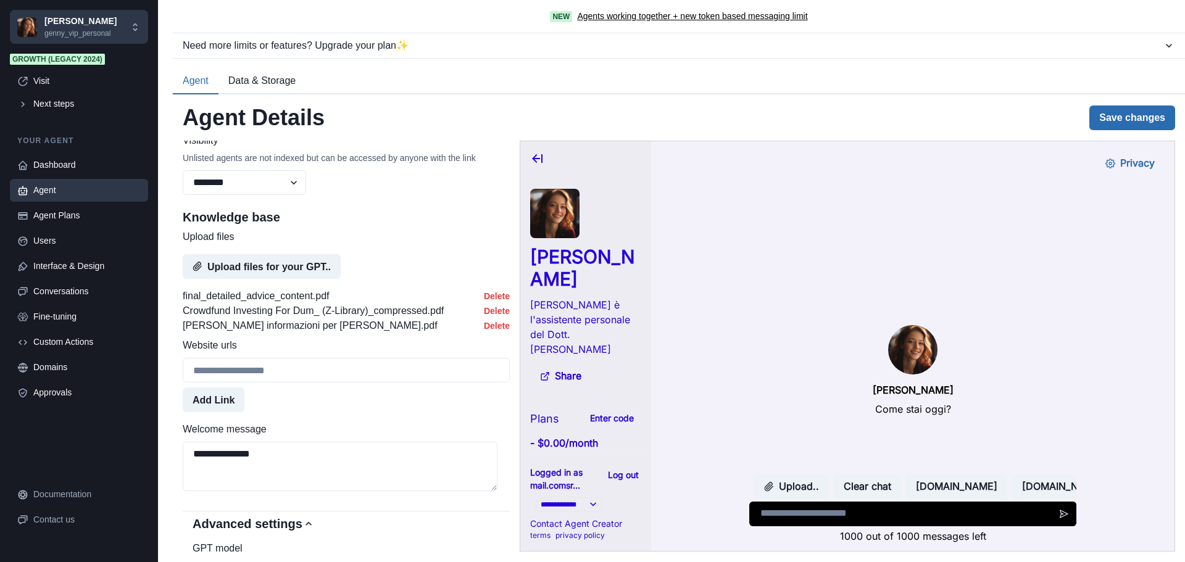
click at [1119, 120] on button "Save changes" at bounding box center [1132, 118] width 86 height 25
click at [295, 279] on button "Upload files for your GPT.." at bounding box center [262, 266] width 158 height 25
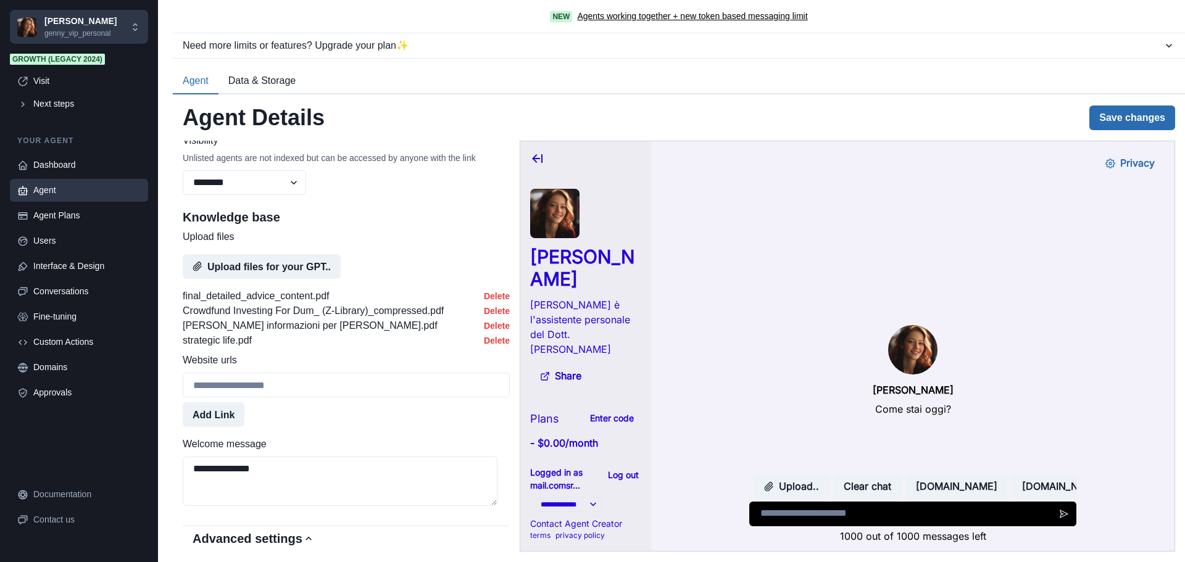
click at [1146, 119] on button "Save changes" at bounding box center [1132, 118] width 86 height 25
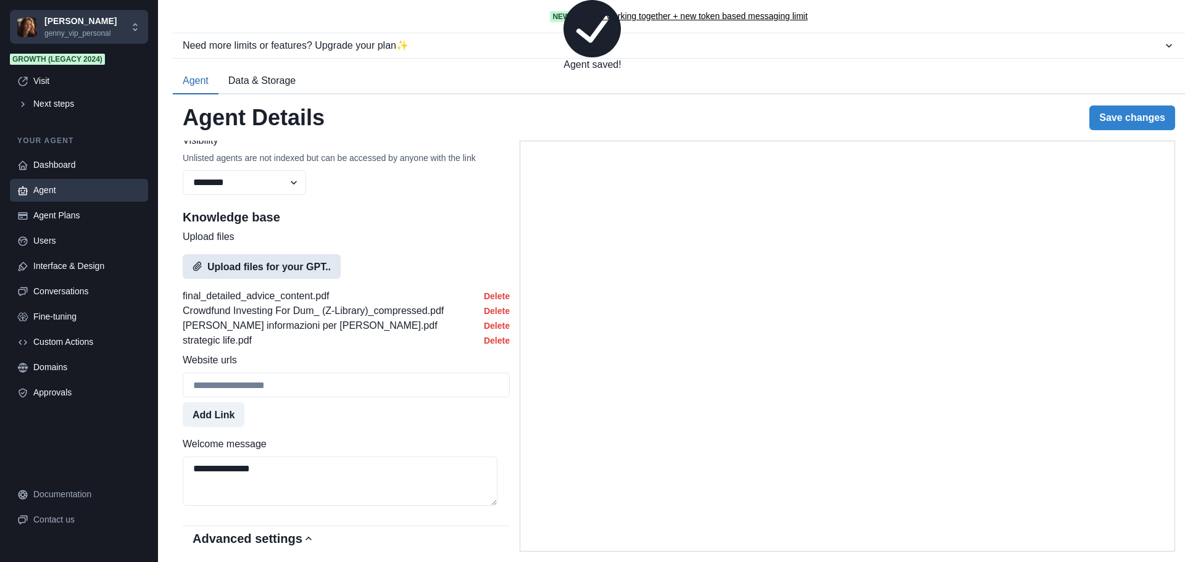
click at [280, 279] on button "Upload files for your GPT.." at bounding box center [262, 266] width 158 height 25
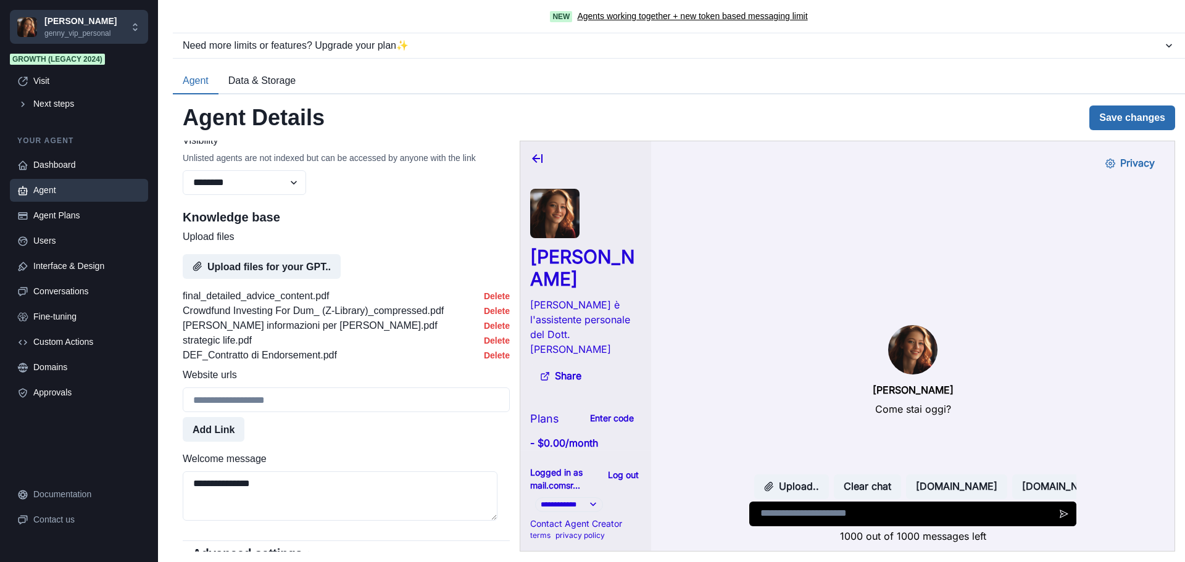
click at [1125, 120] on button "Save changes" at bounding box center [1132, 118] width 86 height 25
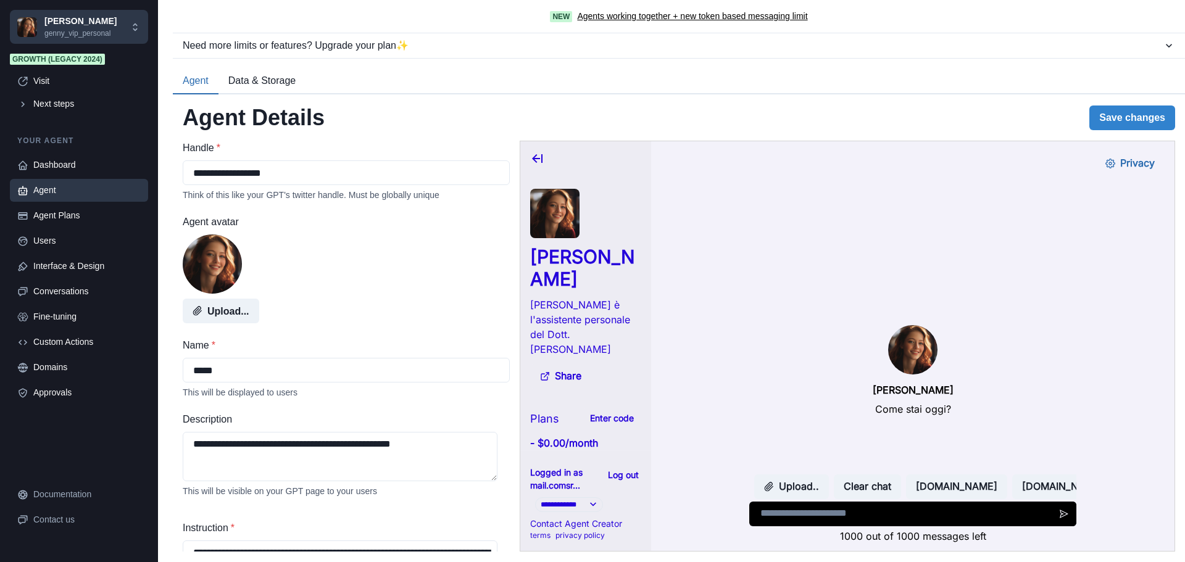
click at [283, 81] on button "Data & Storage" at bounding box center [261, 81] width 87 height 26
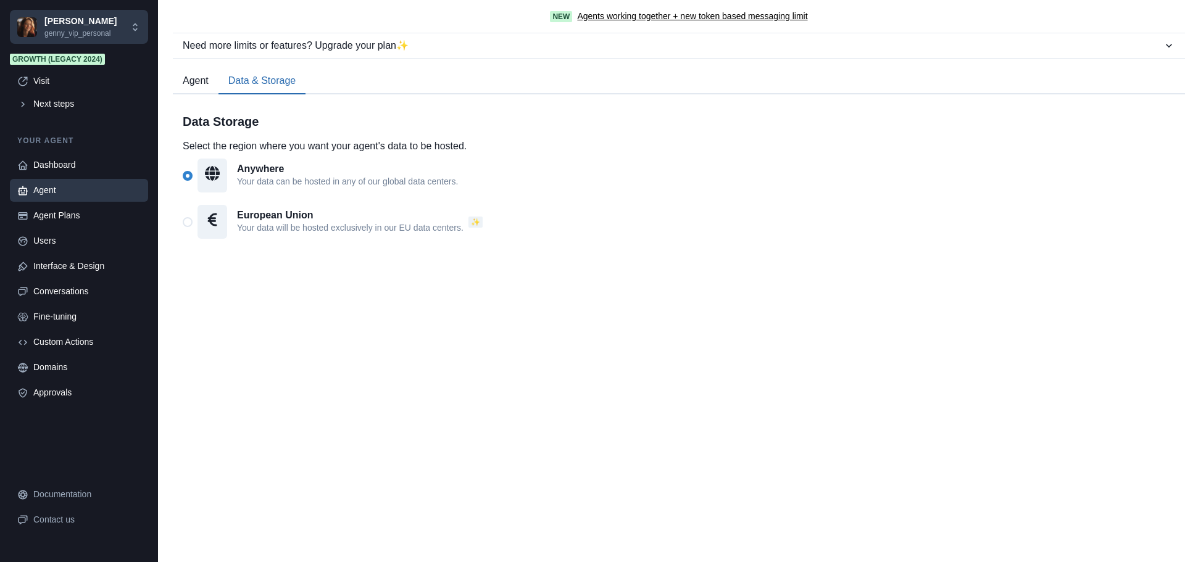
click at [199, 77] on button "Agent" at bounding box center [196, 81] width 46 height 26
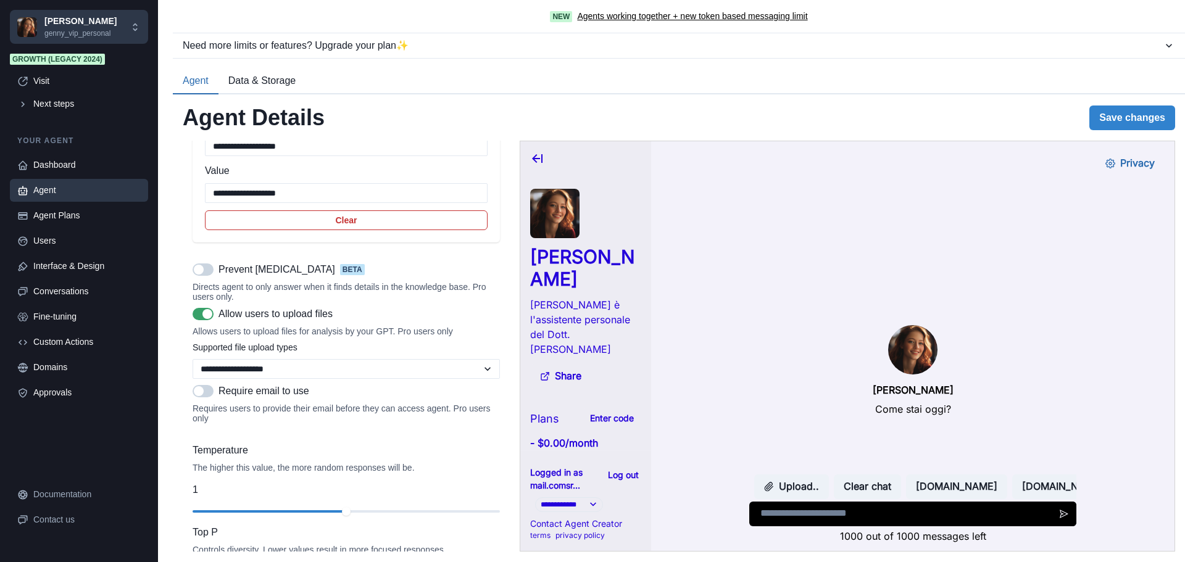
scroll to position [1666, 0]
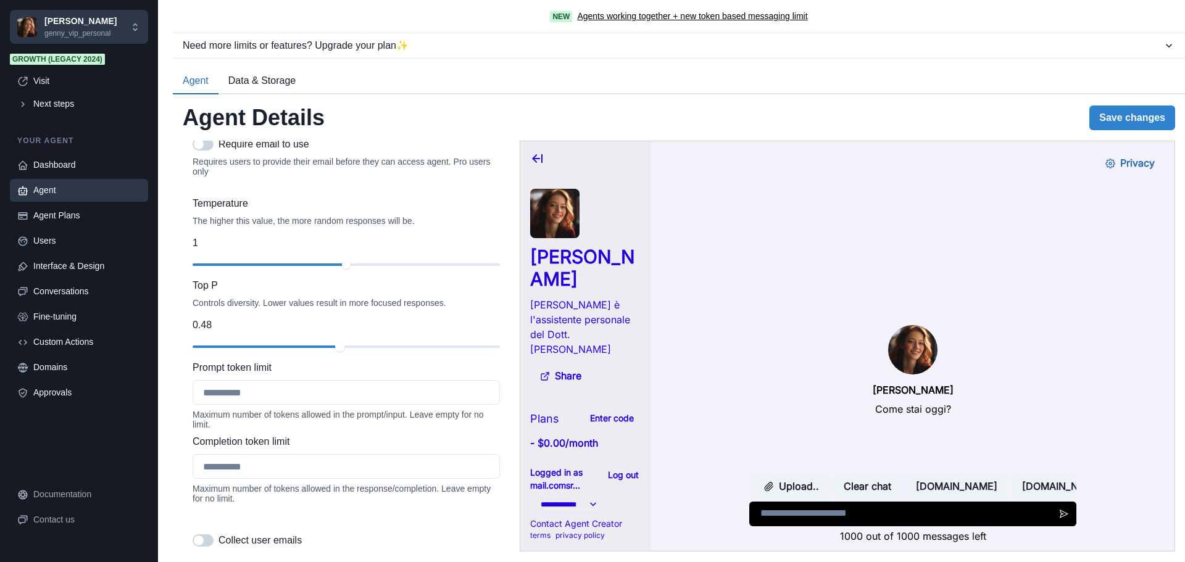
click at [334, 351] on div at bounding box center [346, 346] width 307 height 9
click at [1135, 117] on button "Save changes" at bounding box center [1132, 118] width 86 height 25
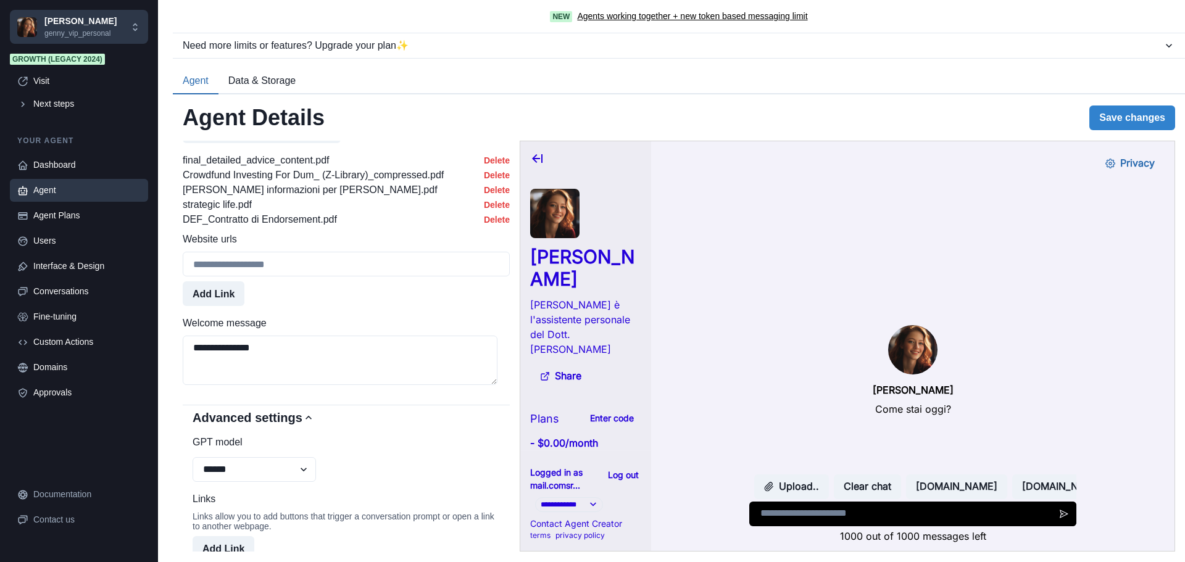
scroll to position [659, 0]
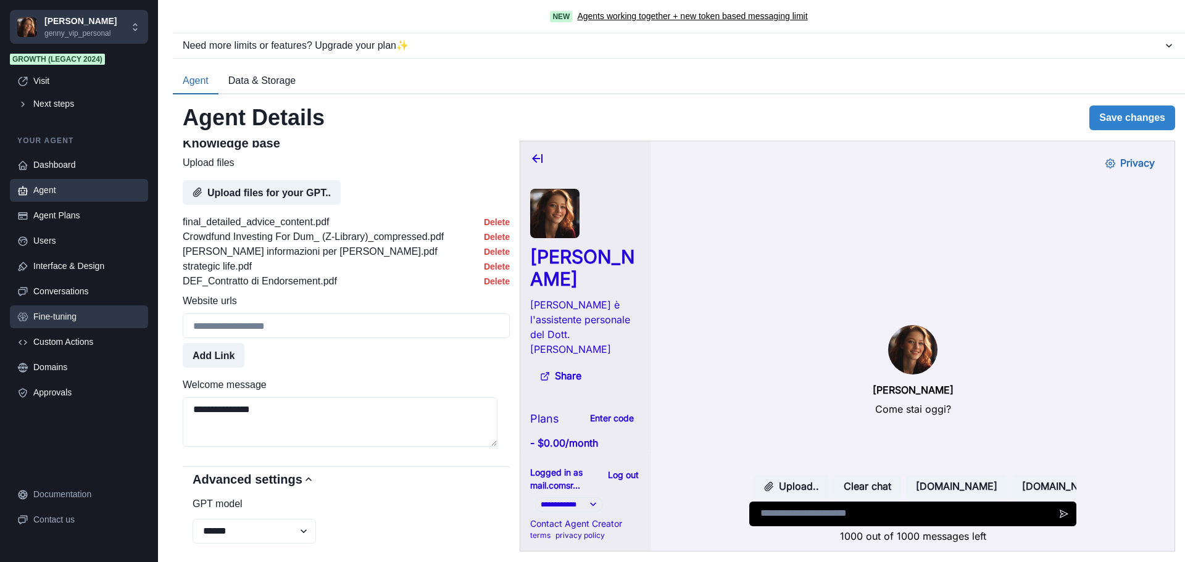
click at [91, 306] on link "Fine-tuning" at bounding box center [79, 316] width 138 height 23
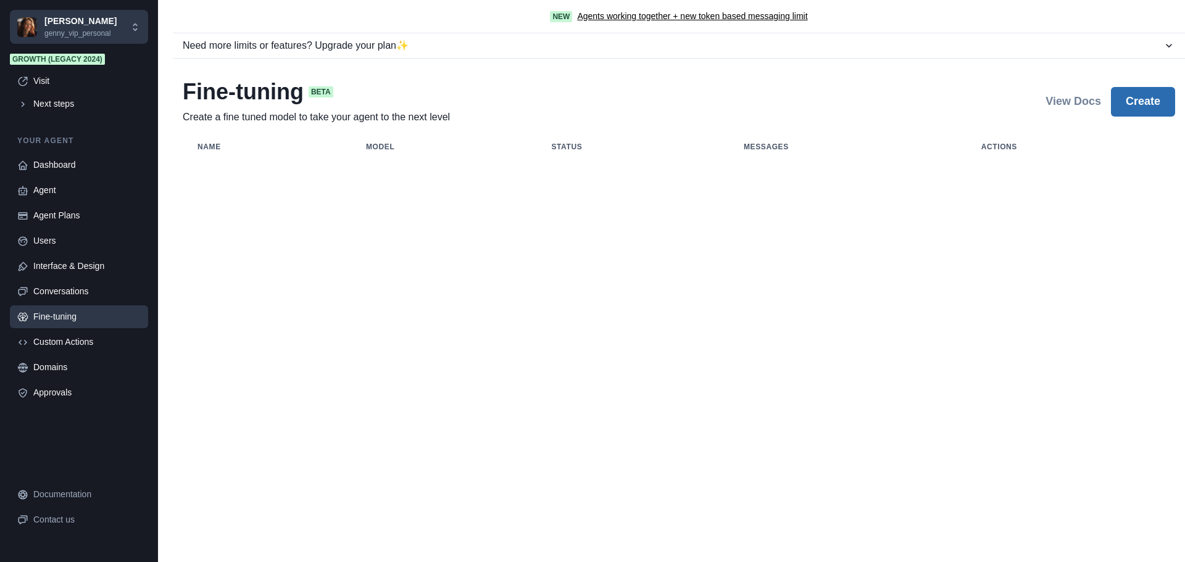
click at [1139, 102] on button "Create" at bounding box center [1143, 102] width 64 height 30
